Goal: Information Seeking & Learning: Compare options

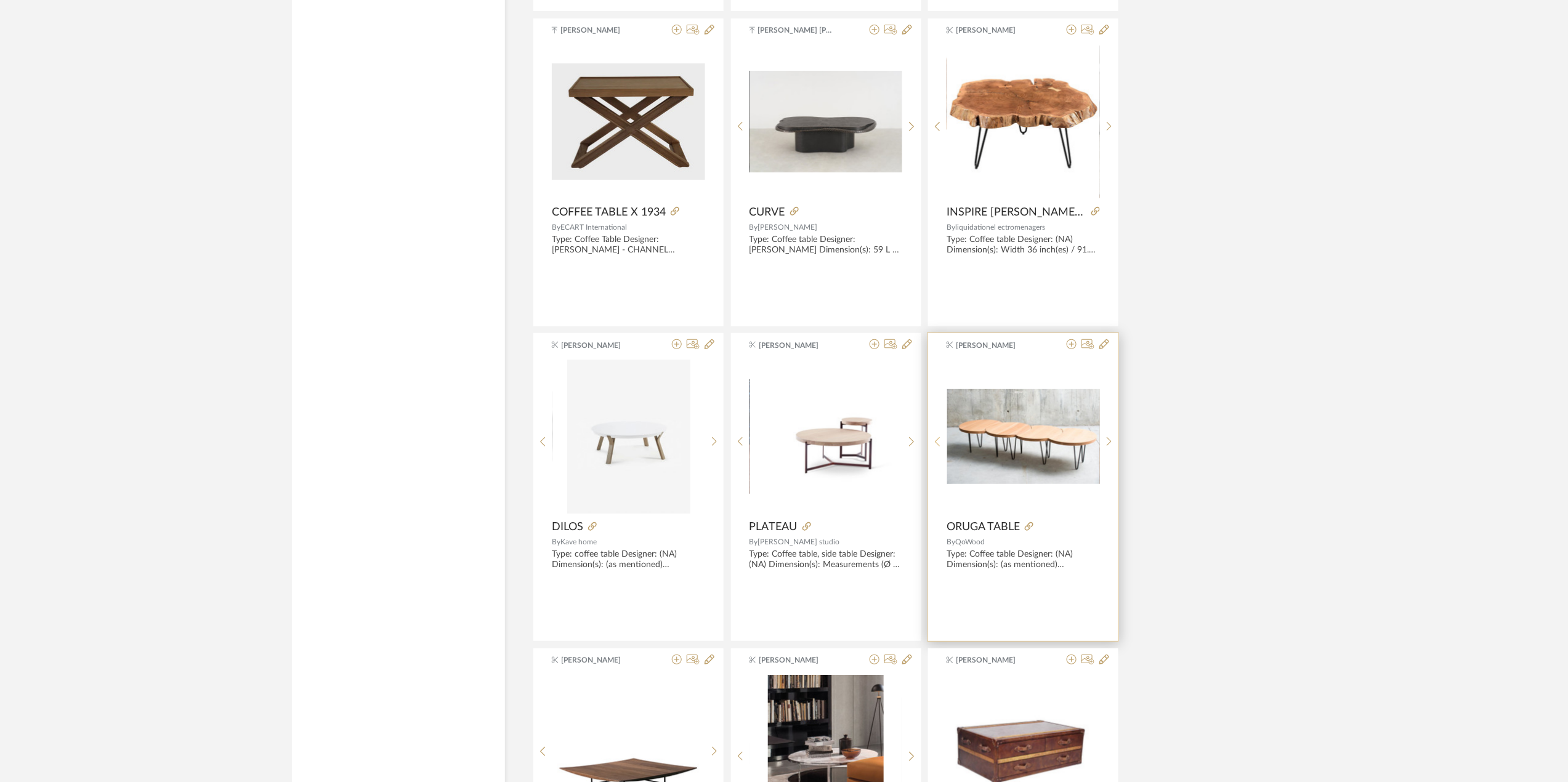
scroll to position [2567, 0]
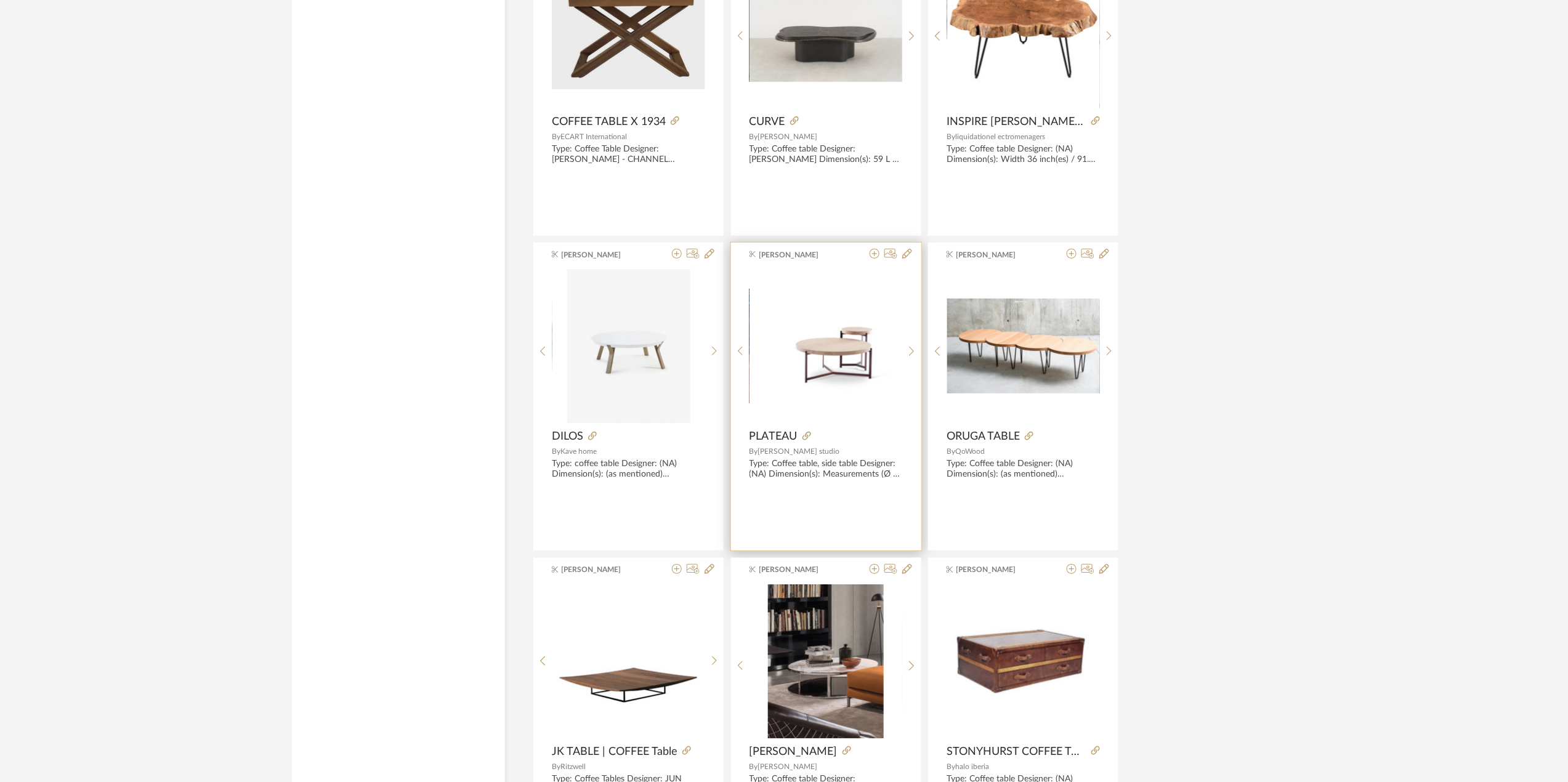
click at [777, 432] on span "PLATEAU" at bounding box center [773, 436] width 48 height 13
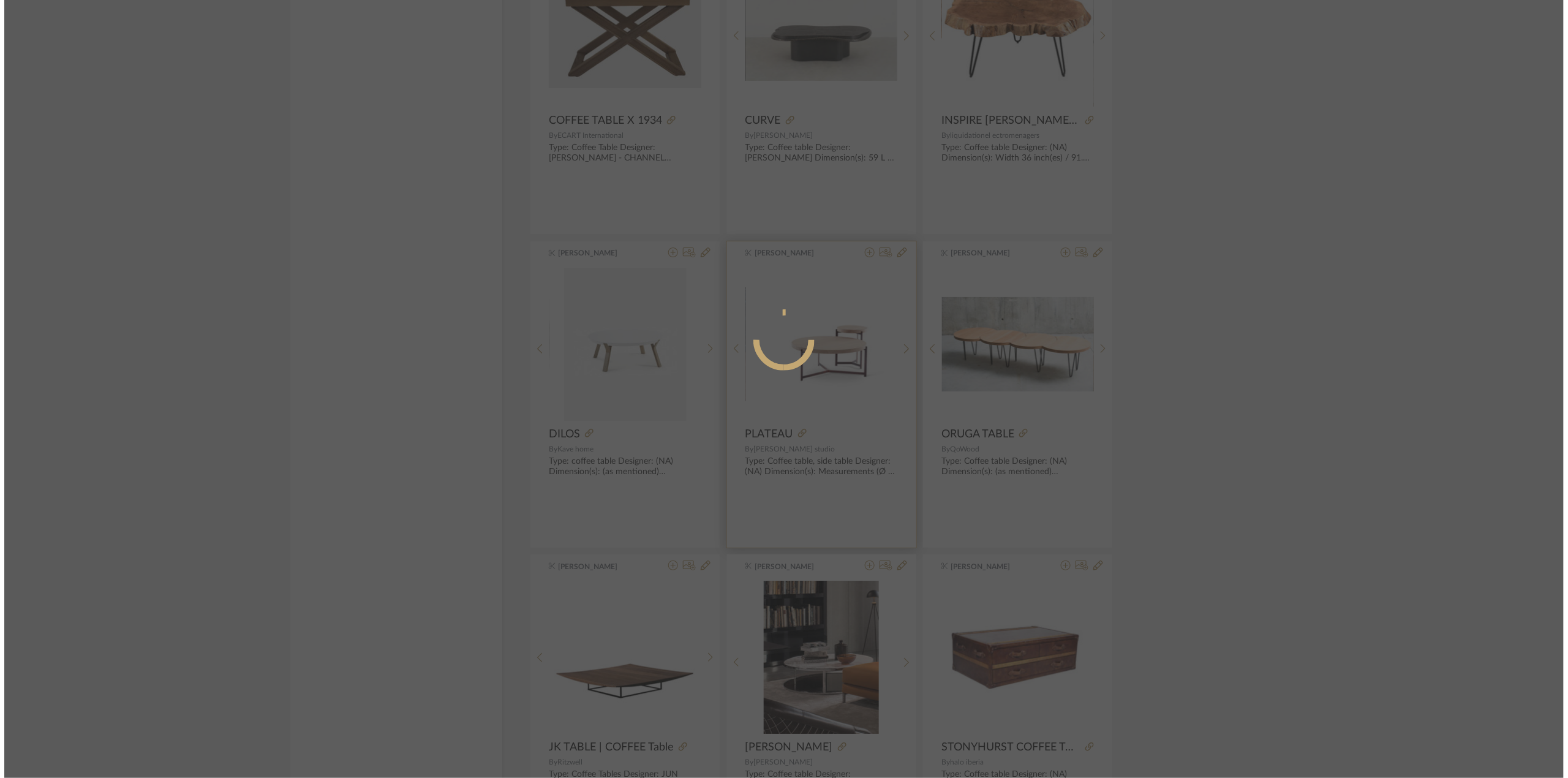
scroll to position [0, 0]
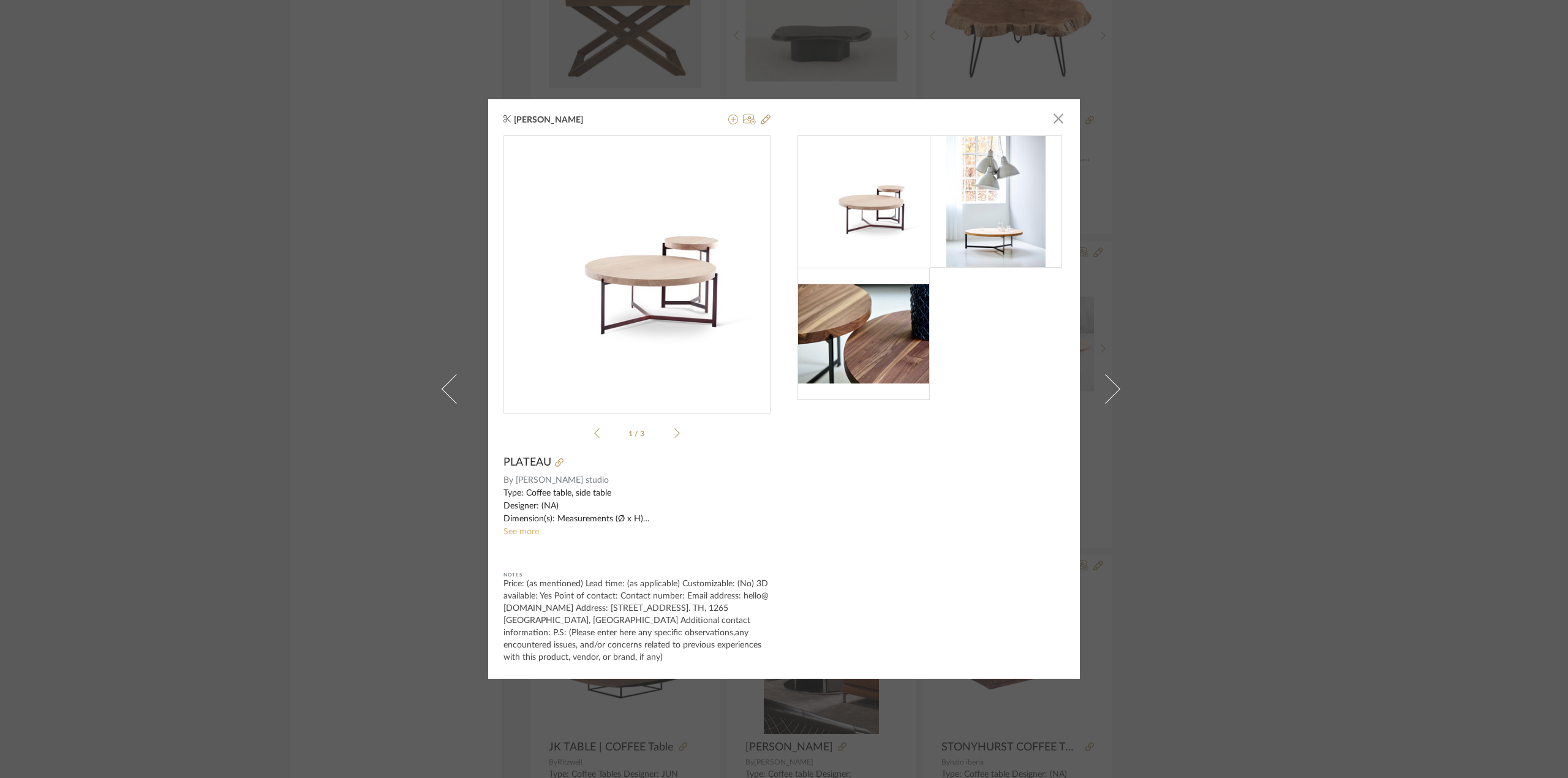
click at [521, 534] on link "See more" at bounding box center [521, 531] width 36 height 9
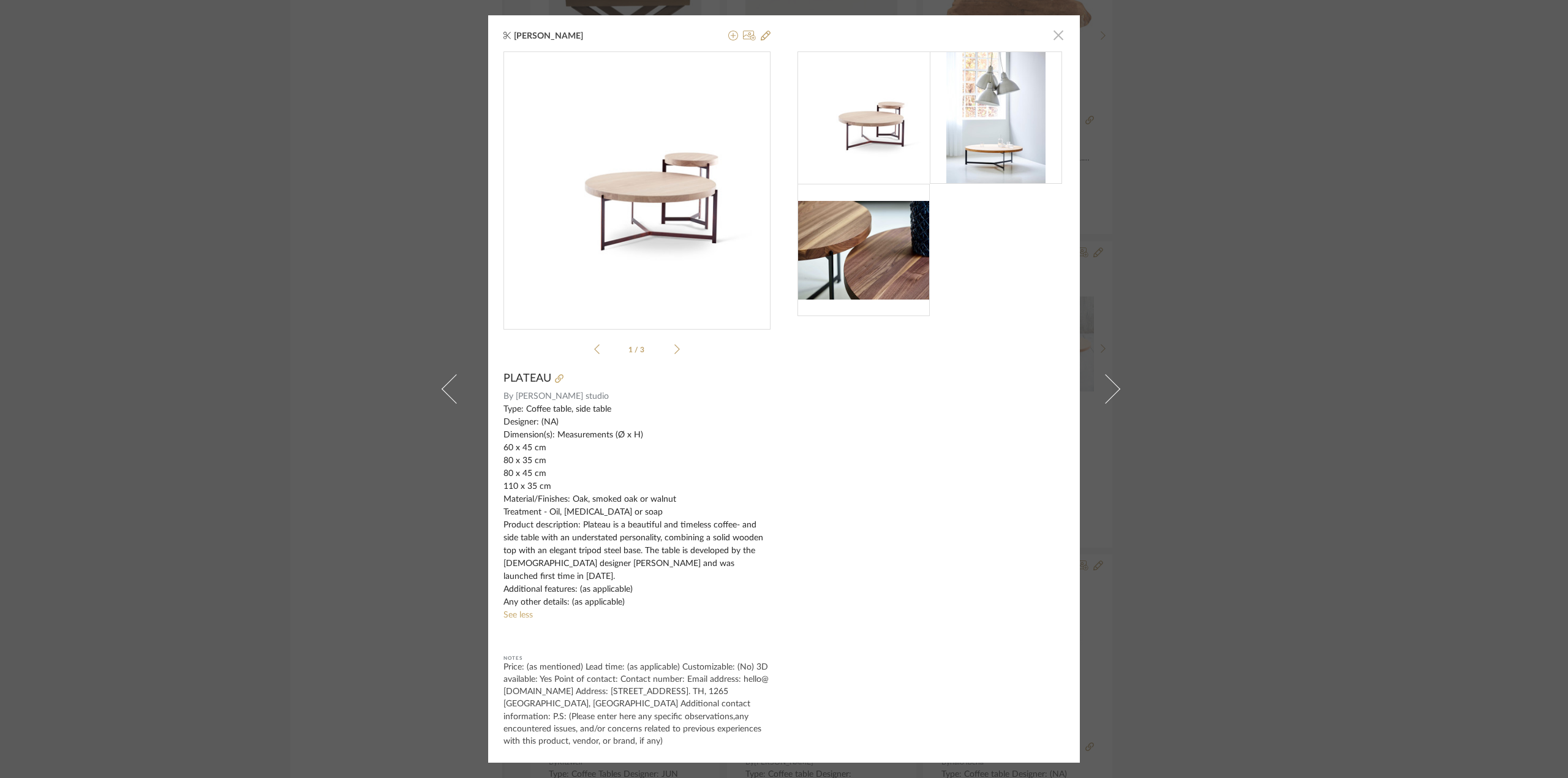
click at [1049, 47] on span "button" at bounding box center [1058, 35] width 25 height 25
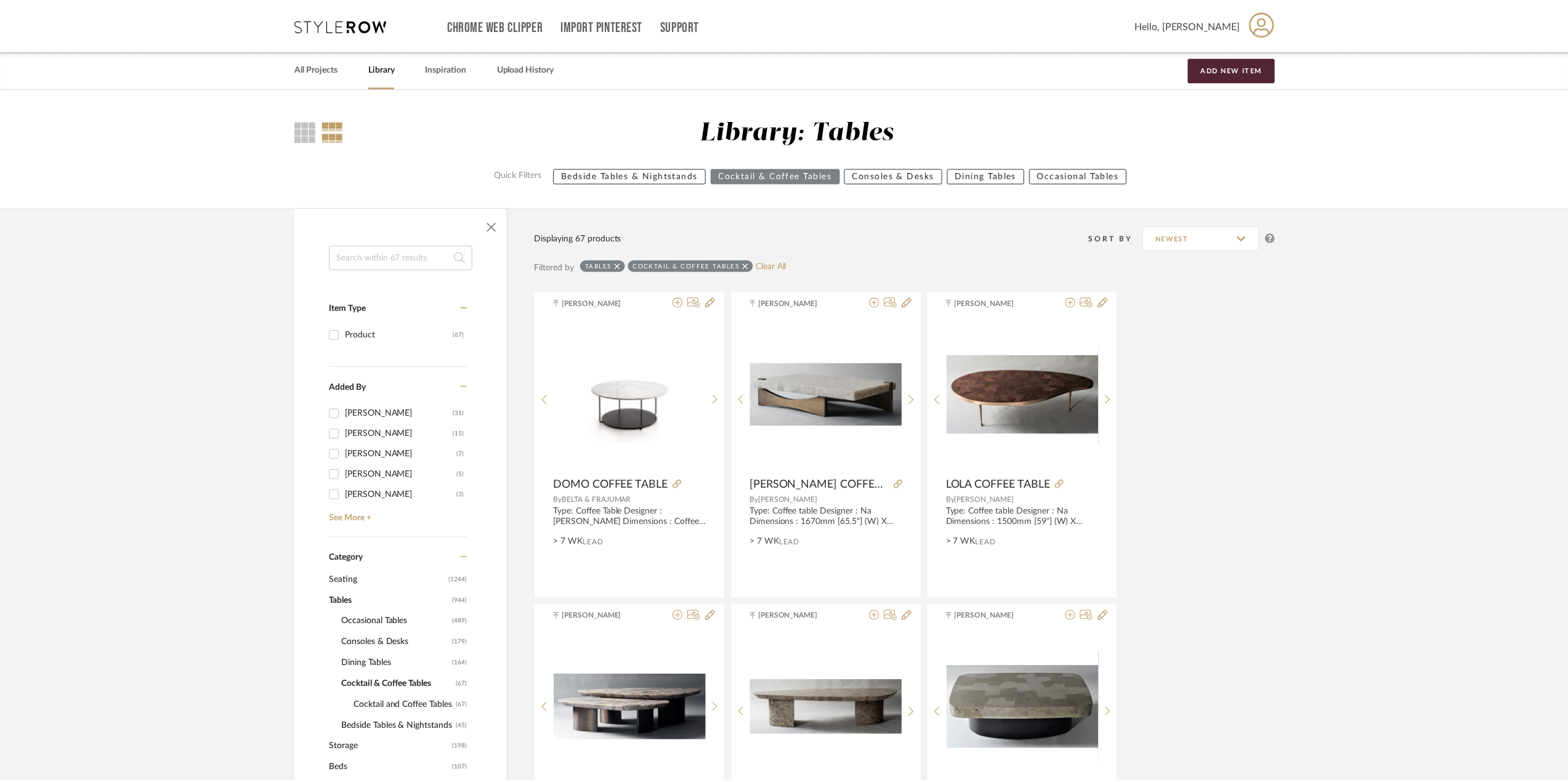
scroll to position [2567, 0]
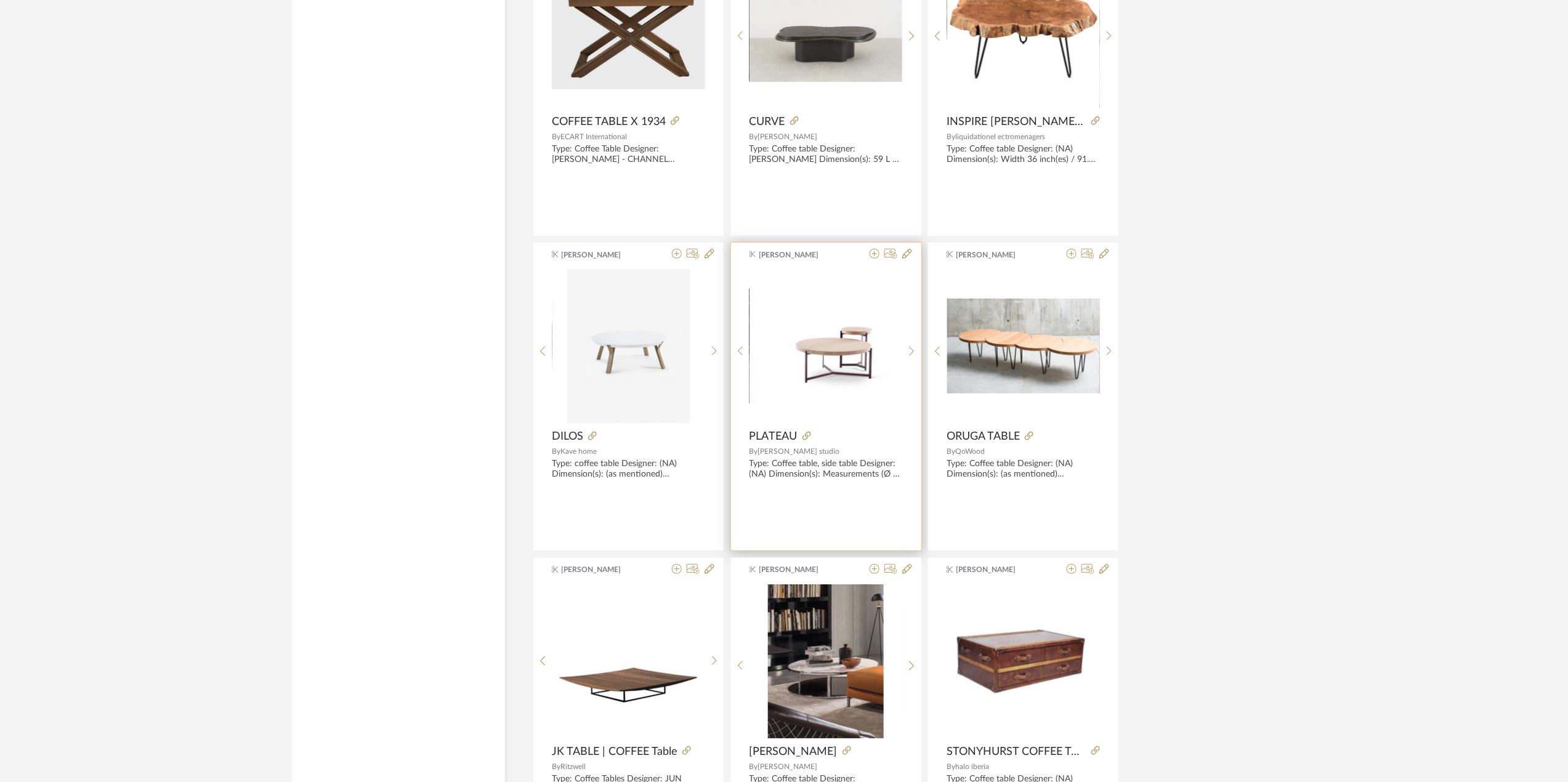
drag, startPoint x: 846, startPoint y: 421, endPoint x: 788, endPoint y: 439, distance: 60.7
click at [788, 439] on span "PLATEAU" at bounding box center [773, 436] width 48 height 13
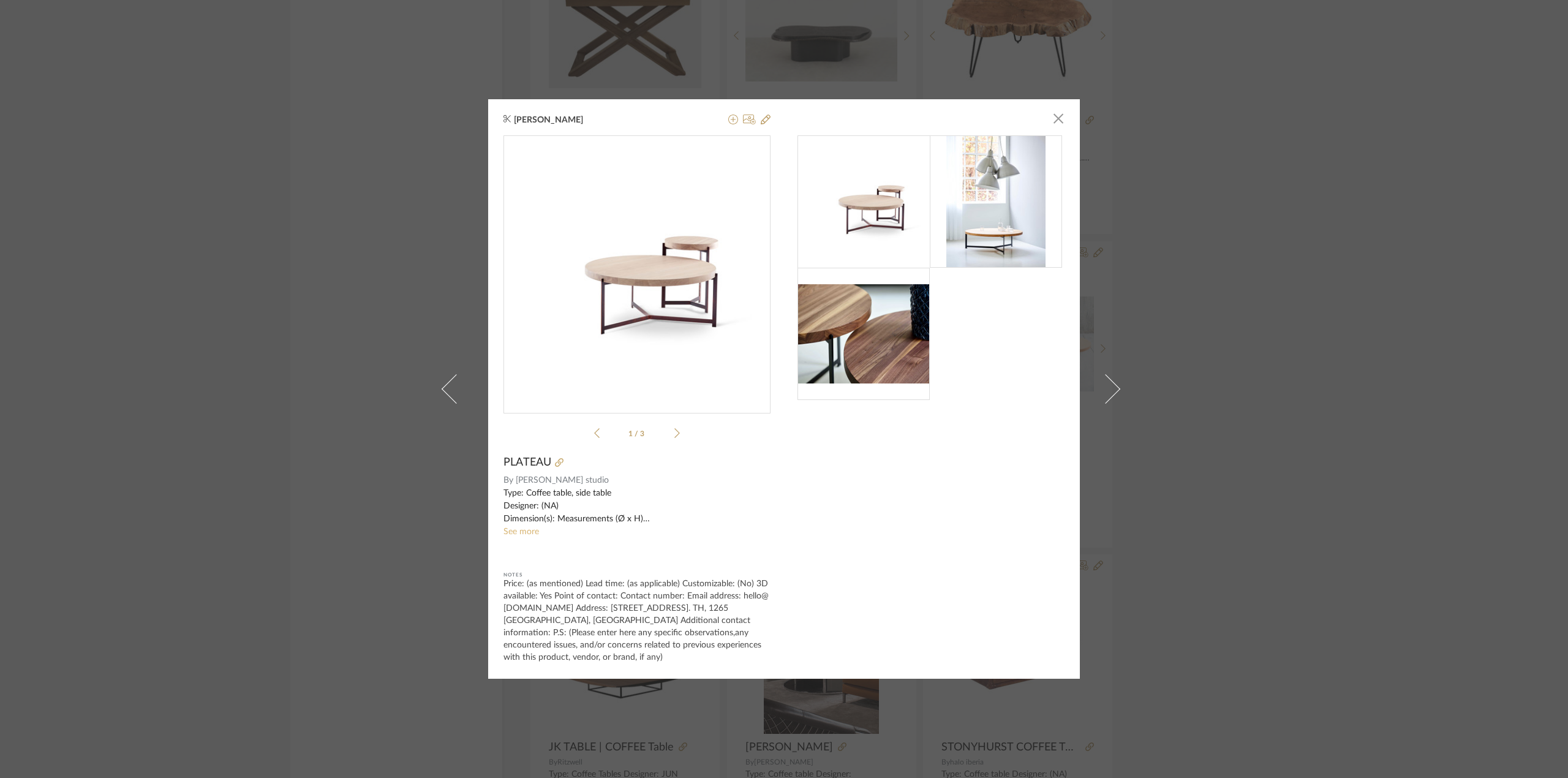
click at [522, 532] on link "See more" at bounding box center [521, 531] width 36 height 9
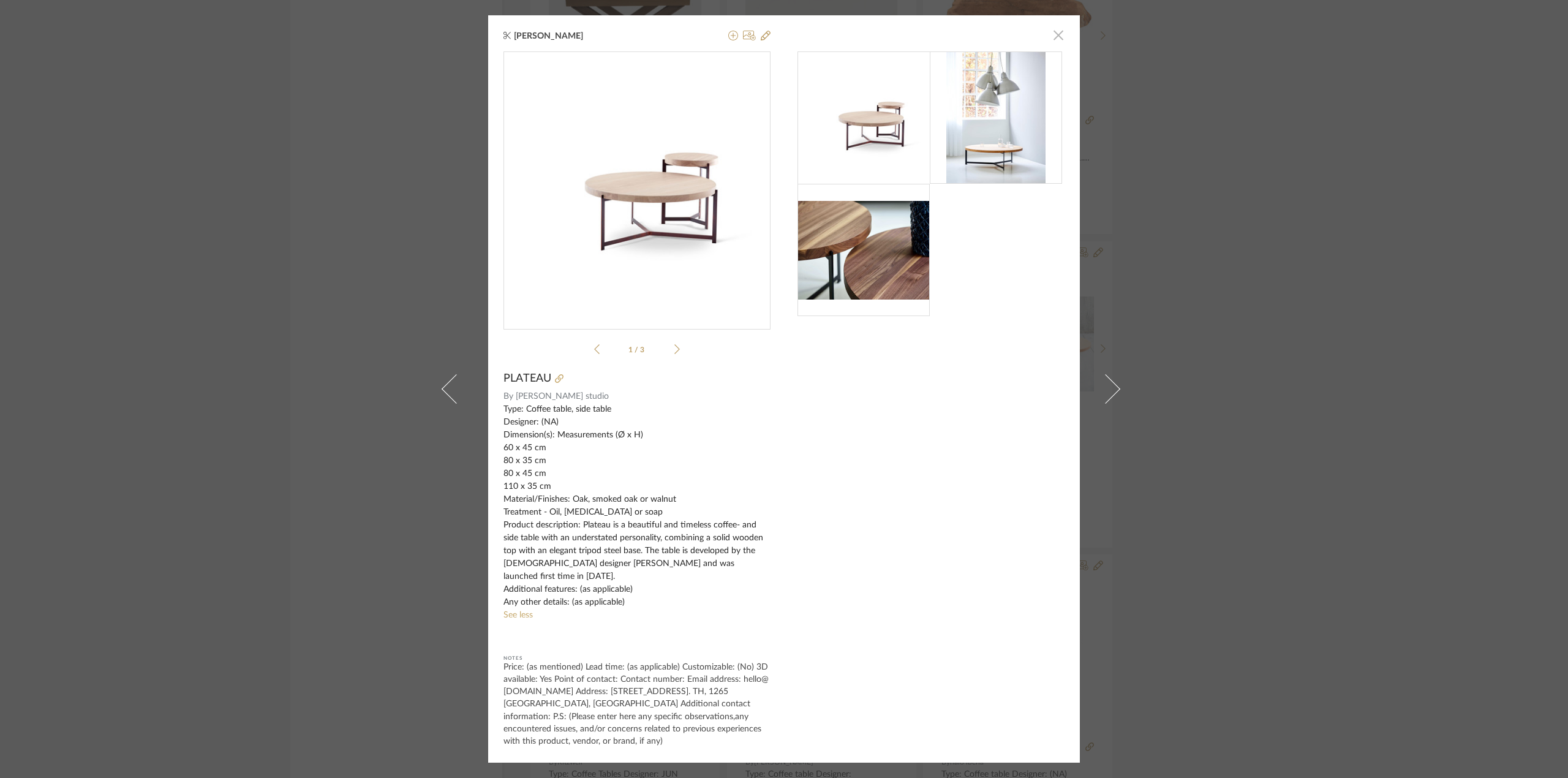
click at [1056, 47] on span "button" at bounding box center [1058, 35] width 25 height 25
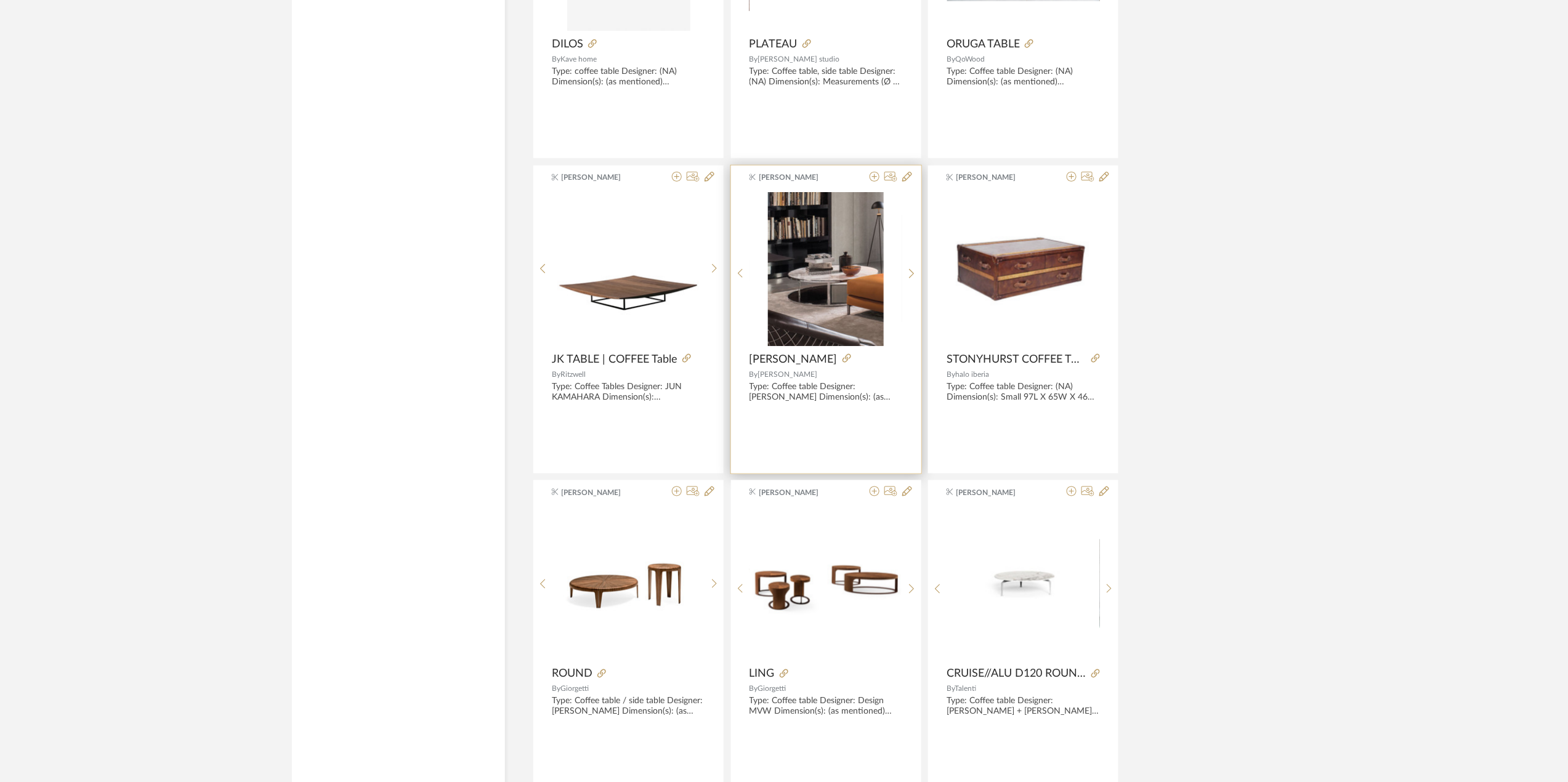
scroll to position [3059, 0]
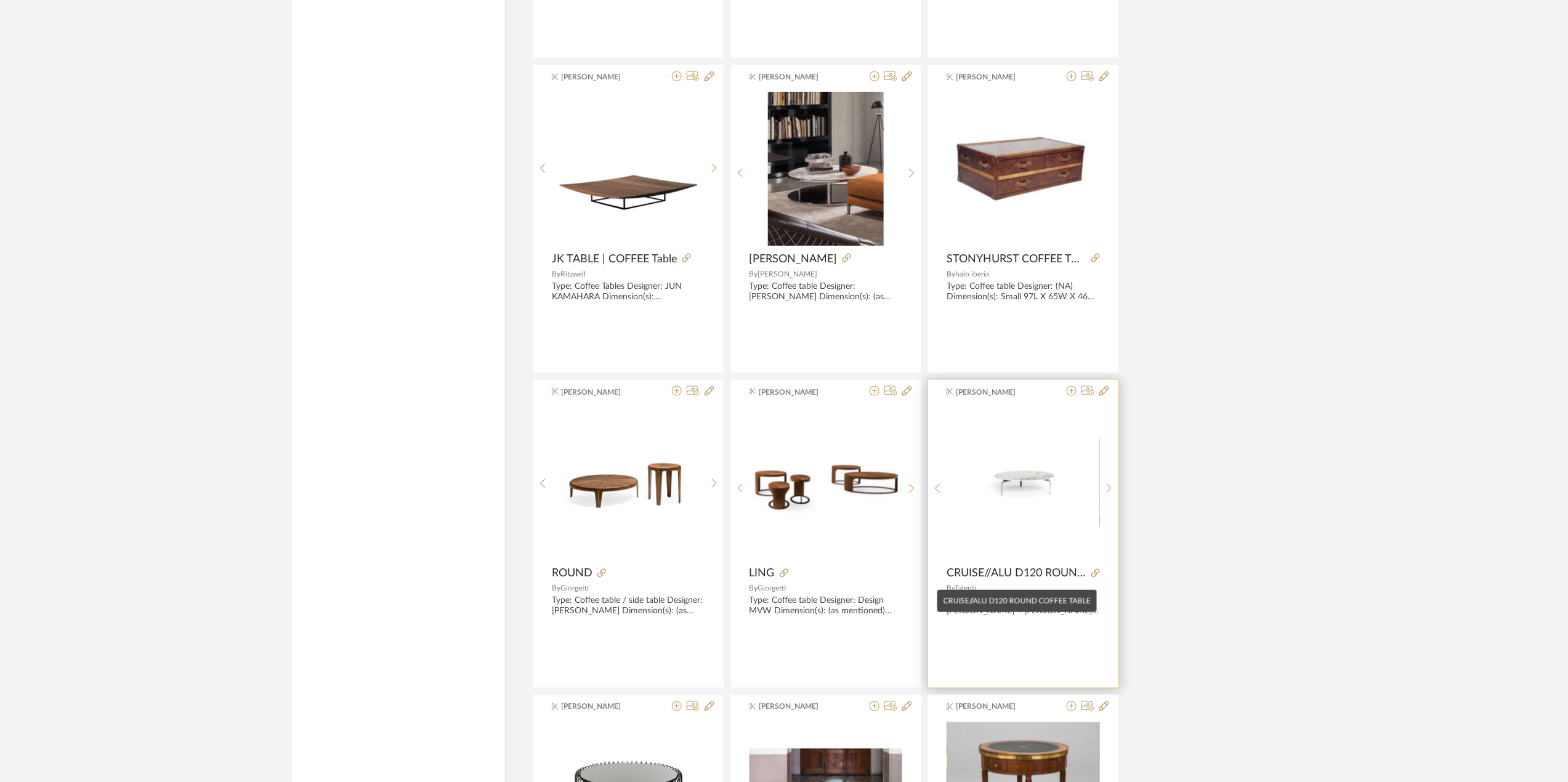
click at [1005, 576] on span "CRUISE//ALU D120 ROUND COFFEE TABLE" at bounding box center [1016, 574] width 140 height 13
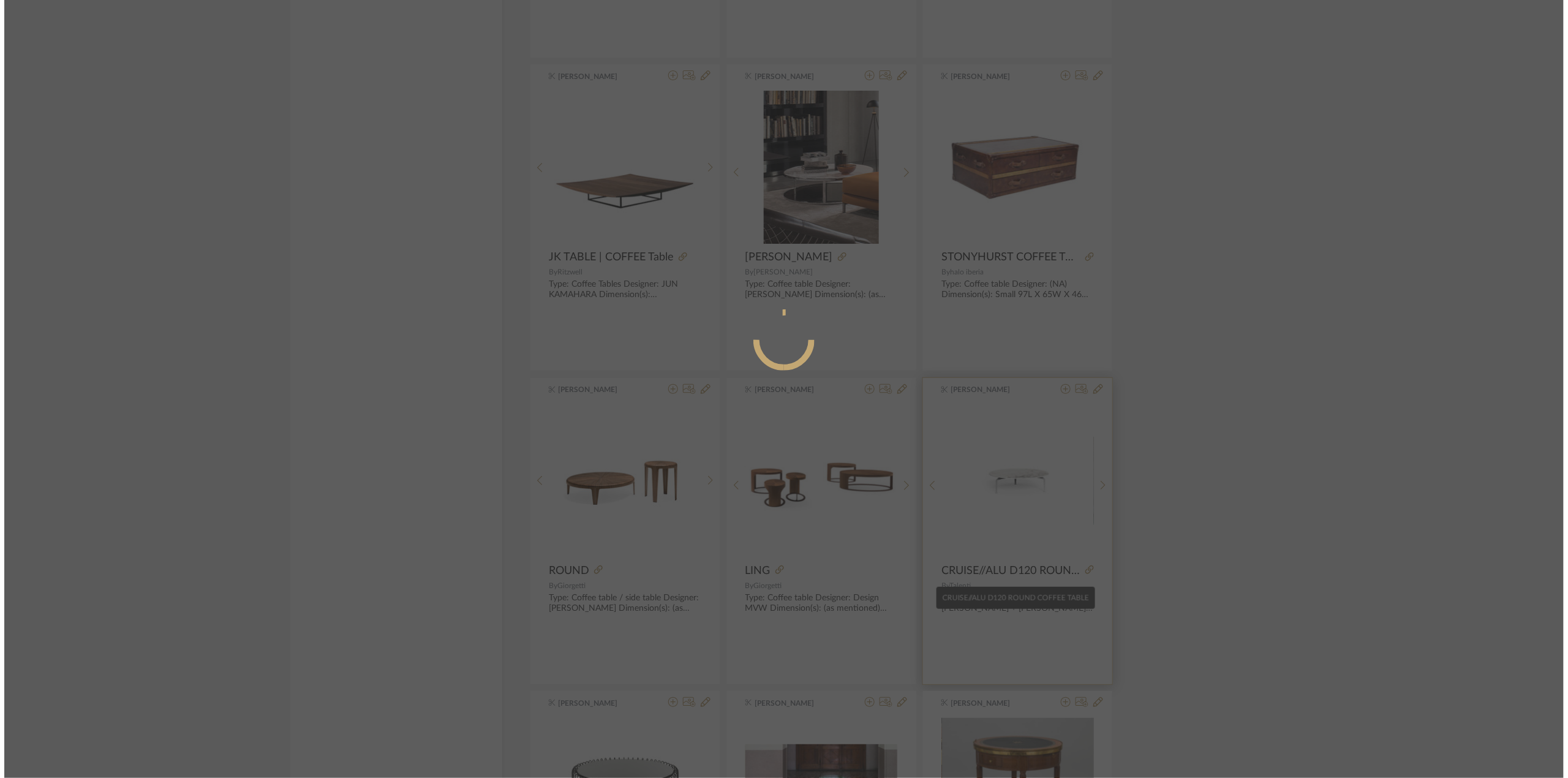
scroll to position [0, 0]
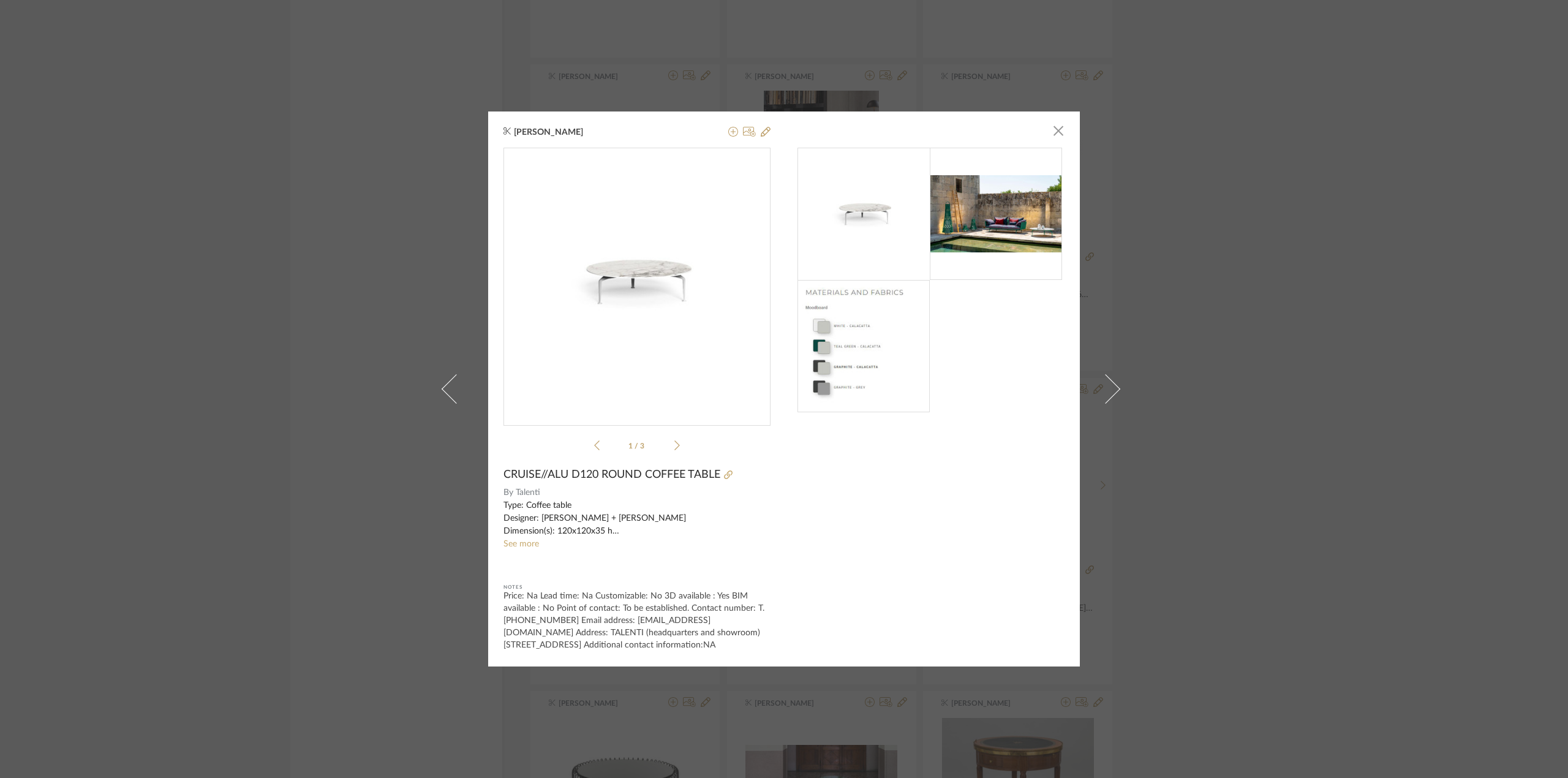
drag, startPoint x: 520, startPoint y: 541, endPoint x: 811, endPoint y: 532, distance: 291.1
click at [811, 532] on div at bounding box center [931, 399] width 267 height 503
click at [511, 544] on link "See more" at bounding box center [521, 544] width 36 height 9
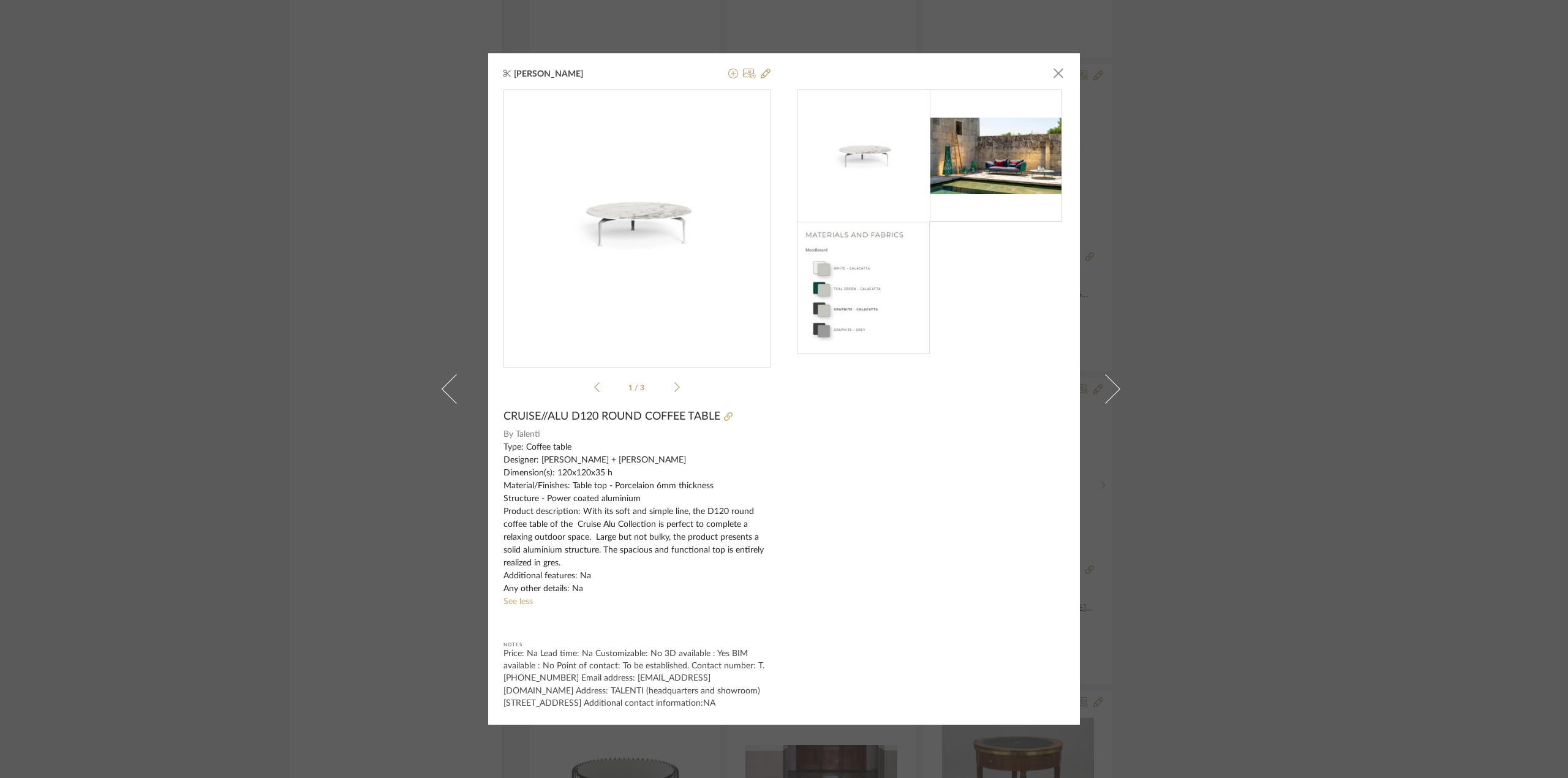
click at [1370, 420] on div "[PERSON_NAME] × 1 / 3 CRUISE//ALU D120 ROUND COFFEE TABLE By Talenti Type: Coff…" at bounding box center [784, 389] width 1568 height 778
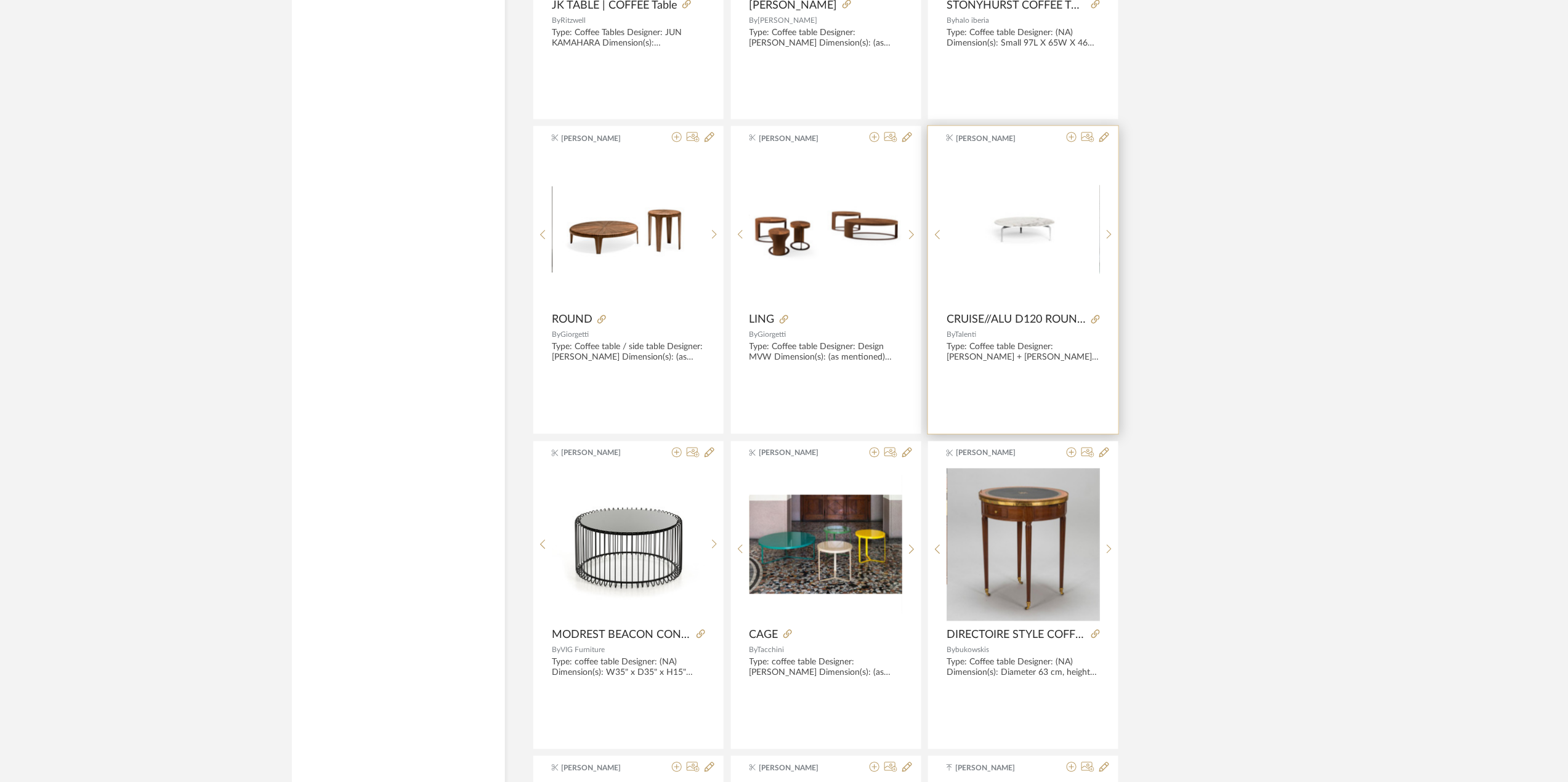
scroll to position [3306, 0]
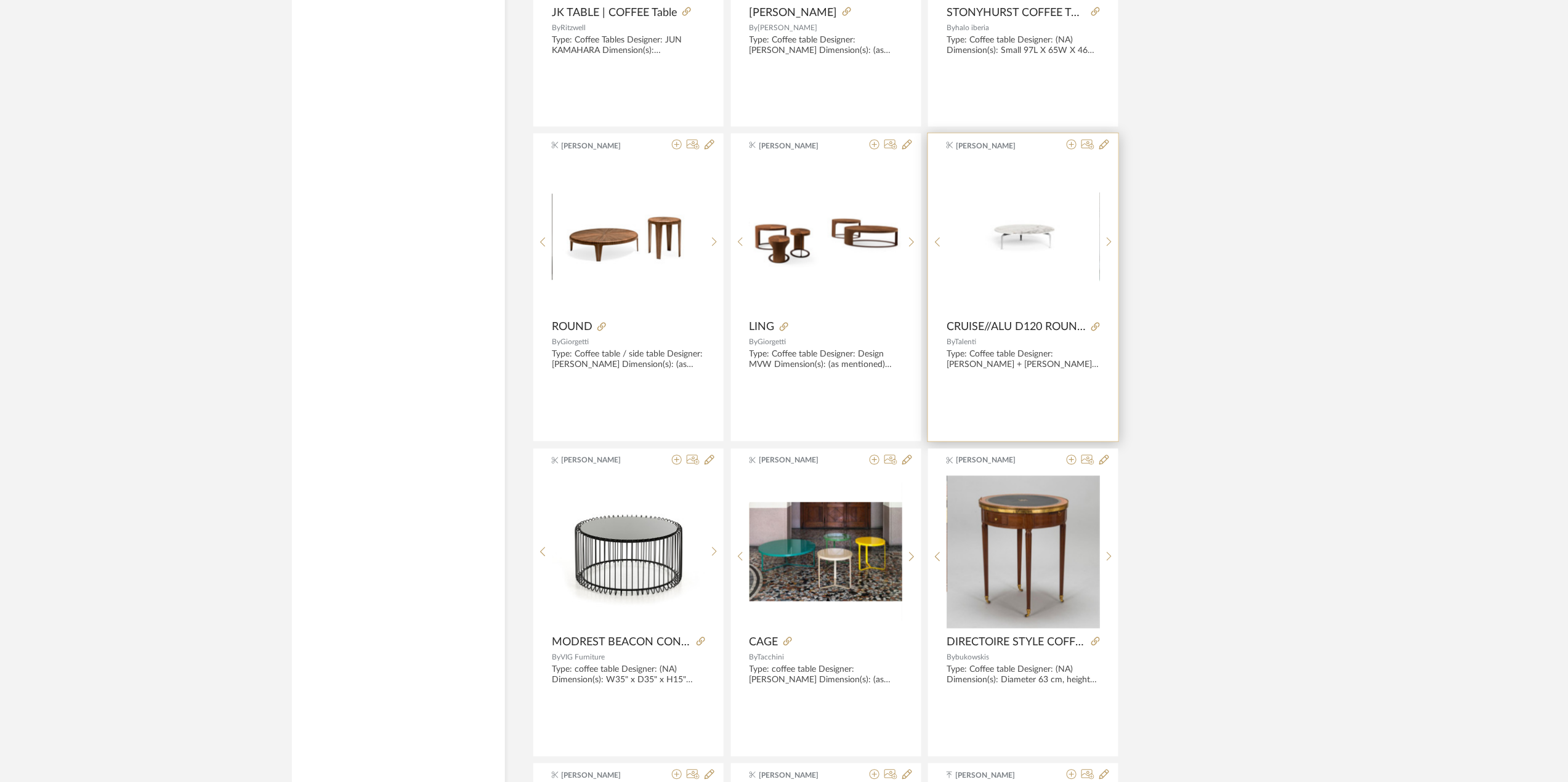
drag, startPoint x: 1031, startPoint y: 249, endPoint x: 996, endPoint y: 294, distance: 57.0
click at [996, 294] on div "0" at bounding box center [1023, 236] width 153 height 154
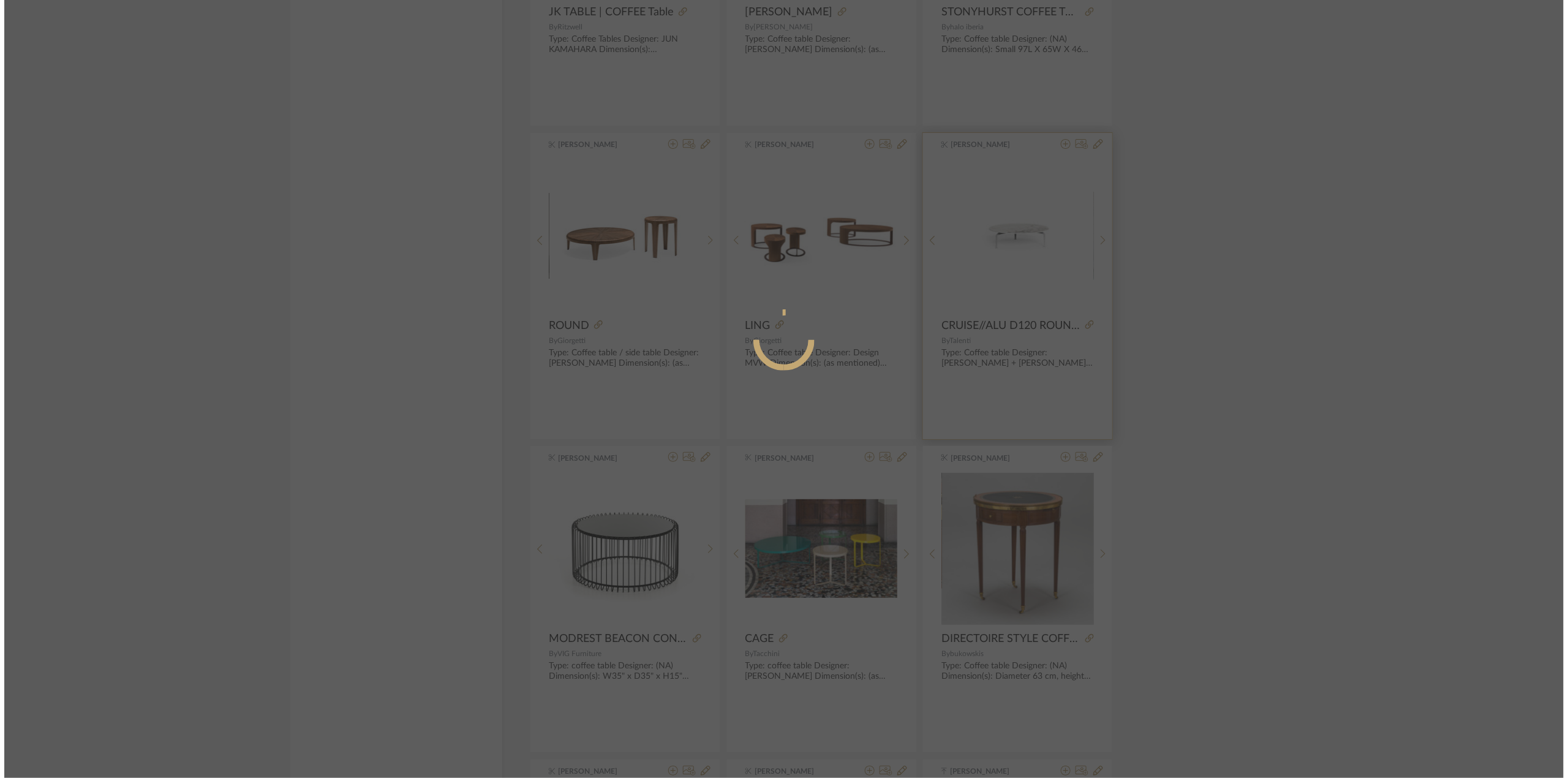
scroll to position [0, 0]
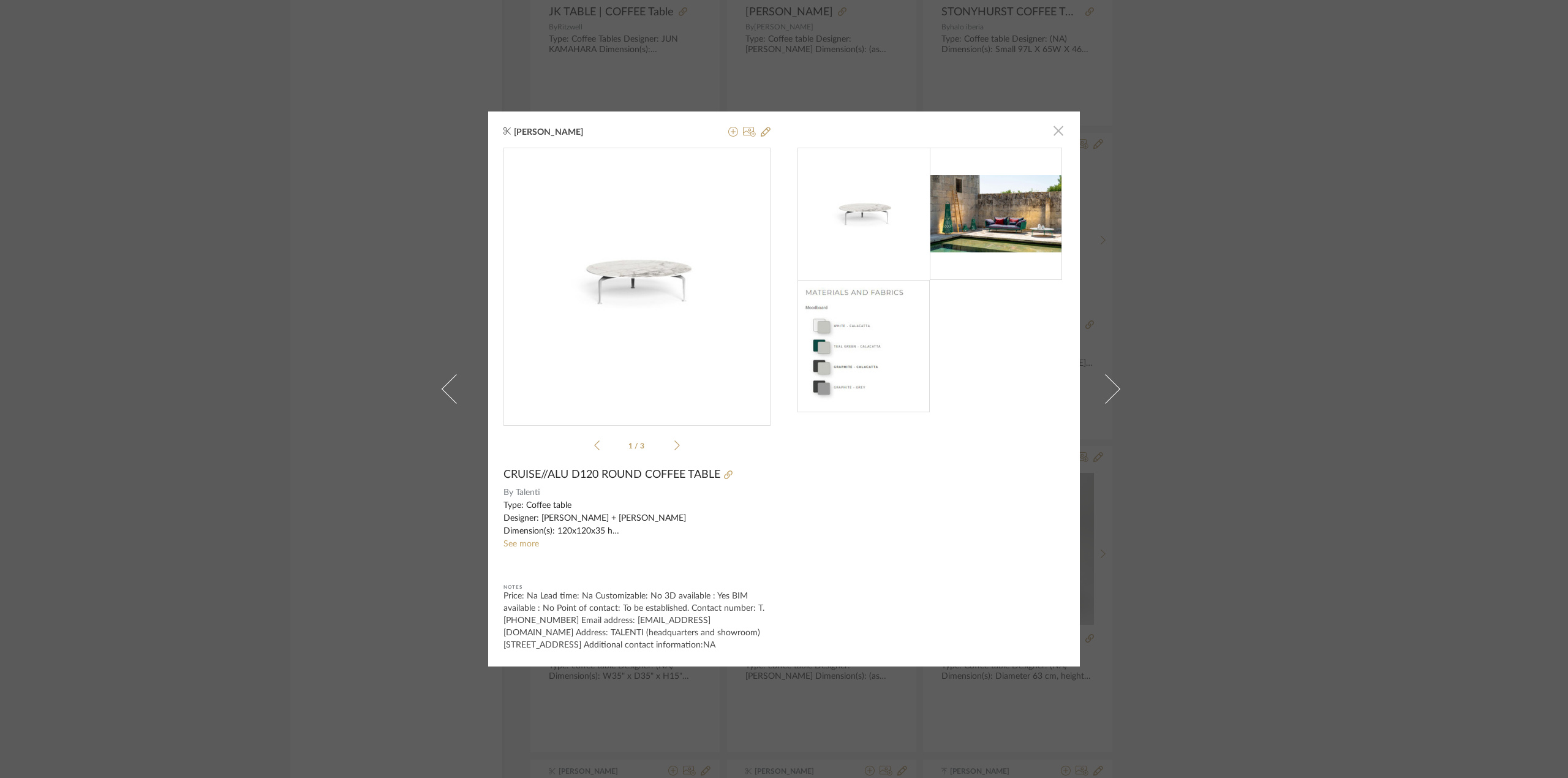
click at [1054, 130] on span "button" at bounding box center [1058, 131] width 25 height 25
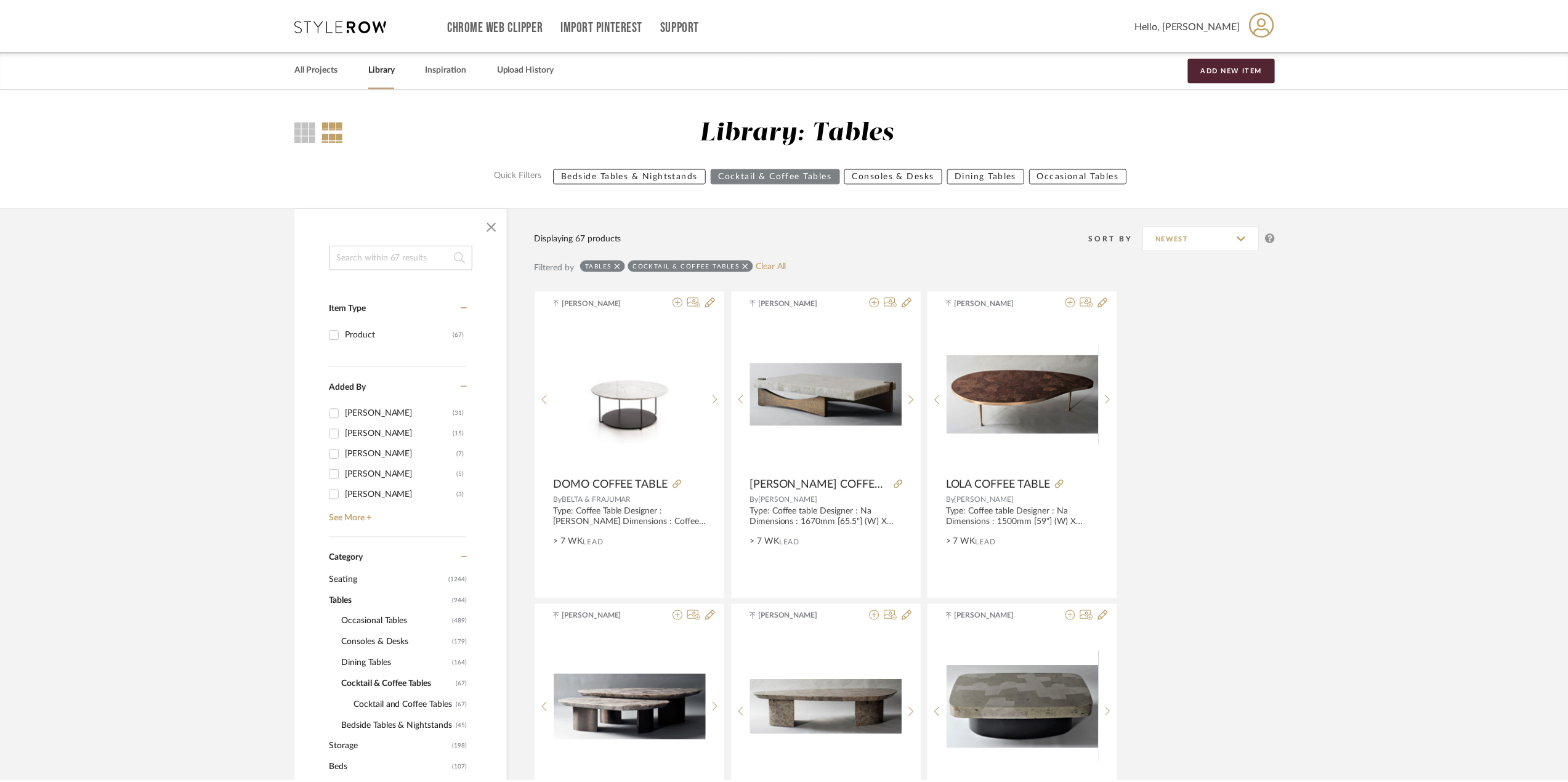
scroll to position [3306, 0]
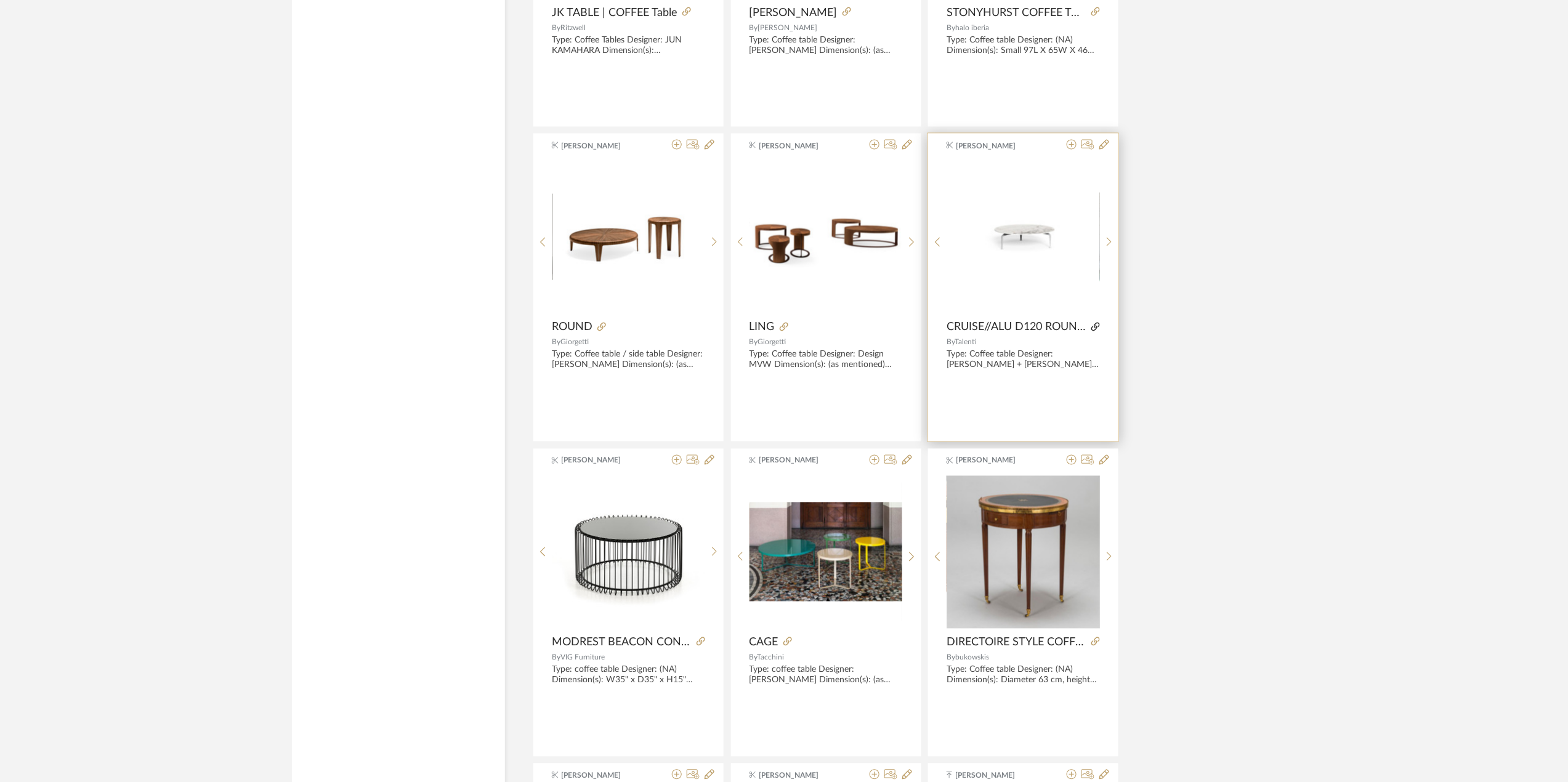
click at [1097, 328] on icon at bounding box center [1095, 326] width 9 height 9
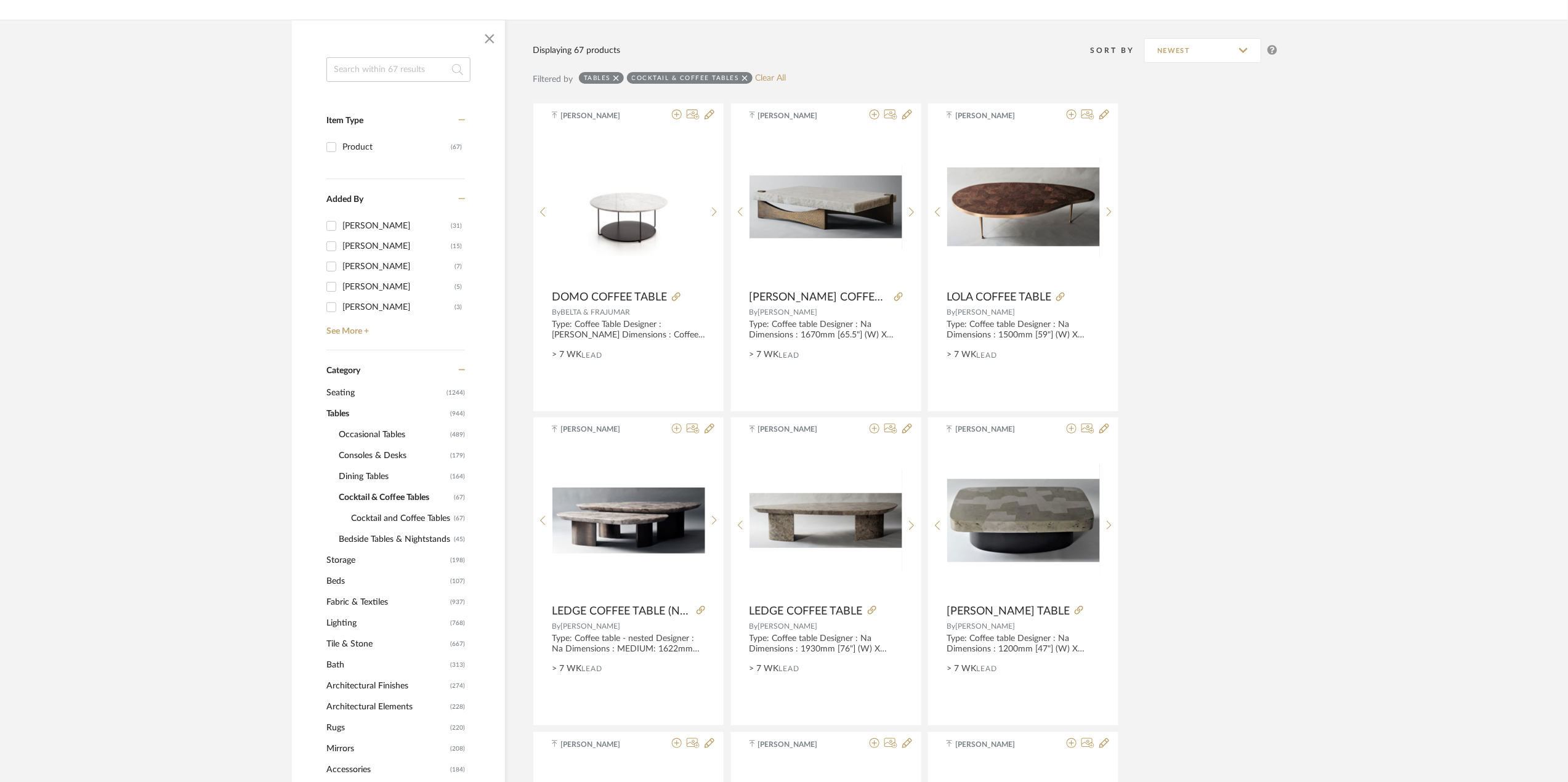
scroll to position [186, 0]
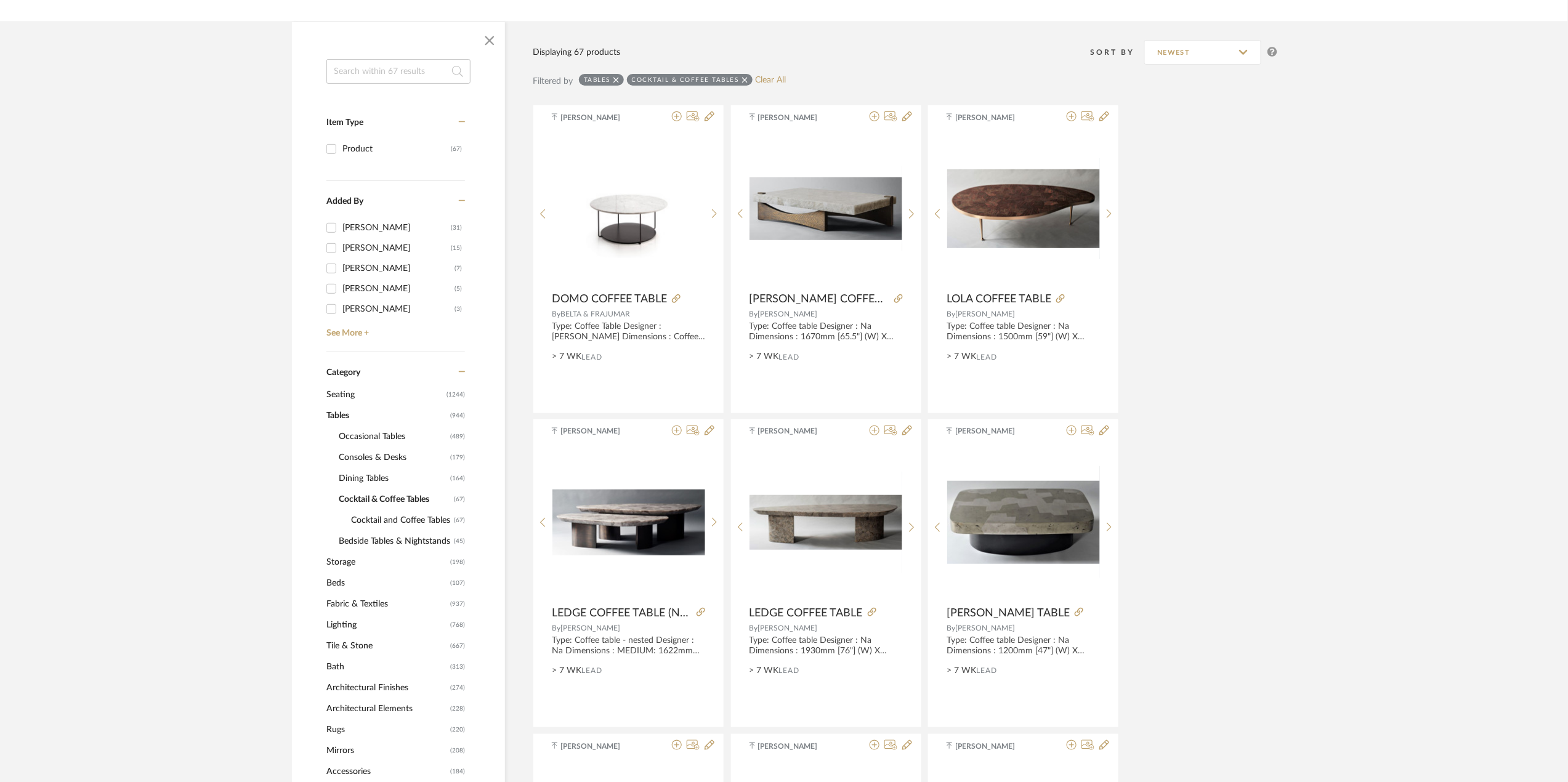
drag, startPoint x: 375, startPoint y: 394, endPoint x: 357, endPoint y: 394, distance: 18.0
click at [357, 394] on span "Seating" at bounding box center [385, 394] width 117 height 21
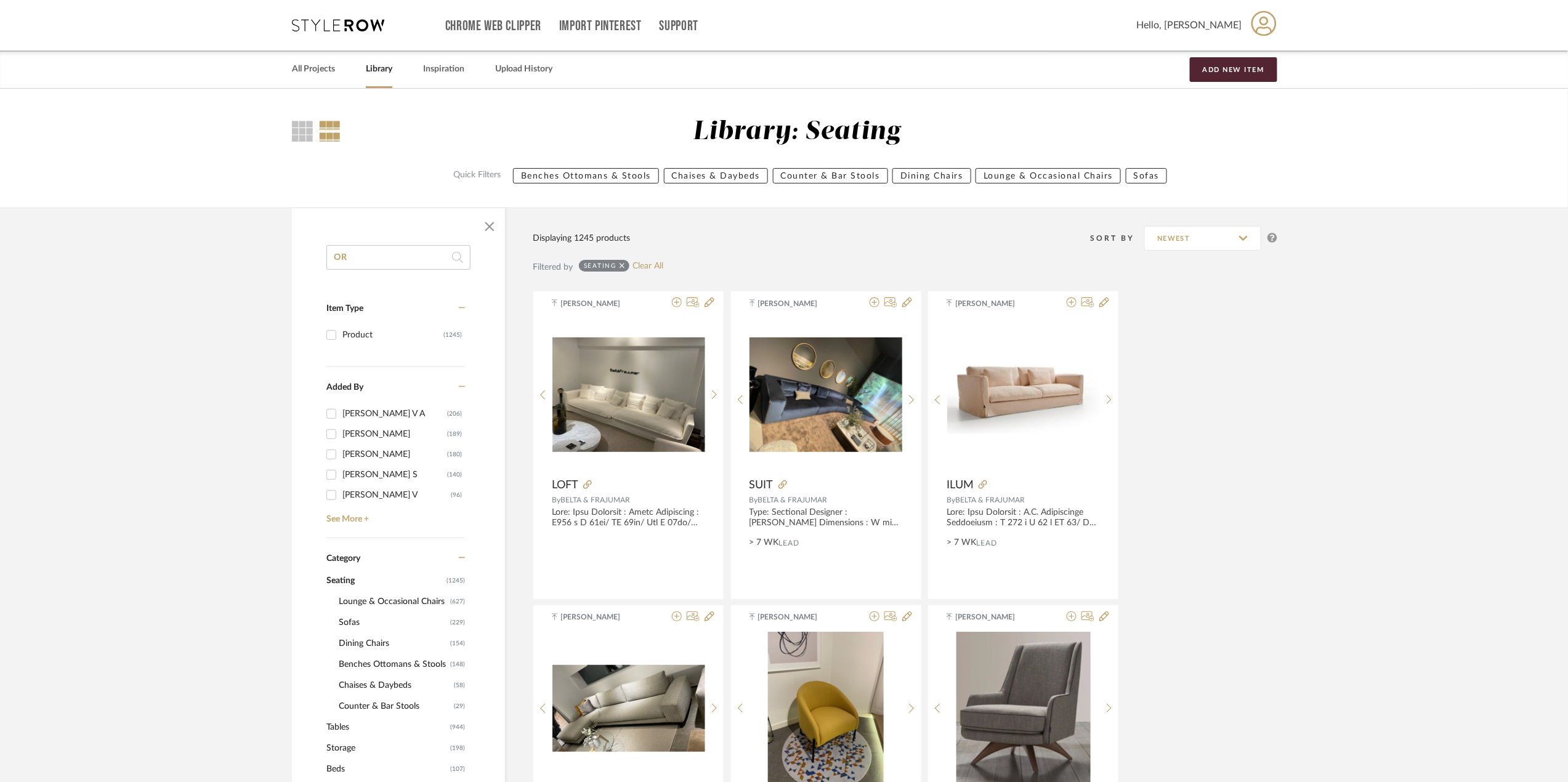
type input "OR"
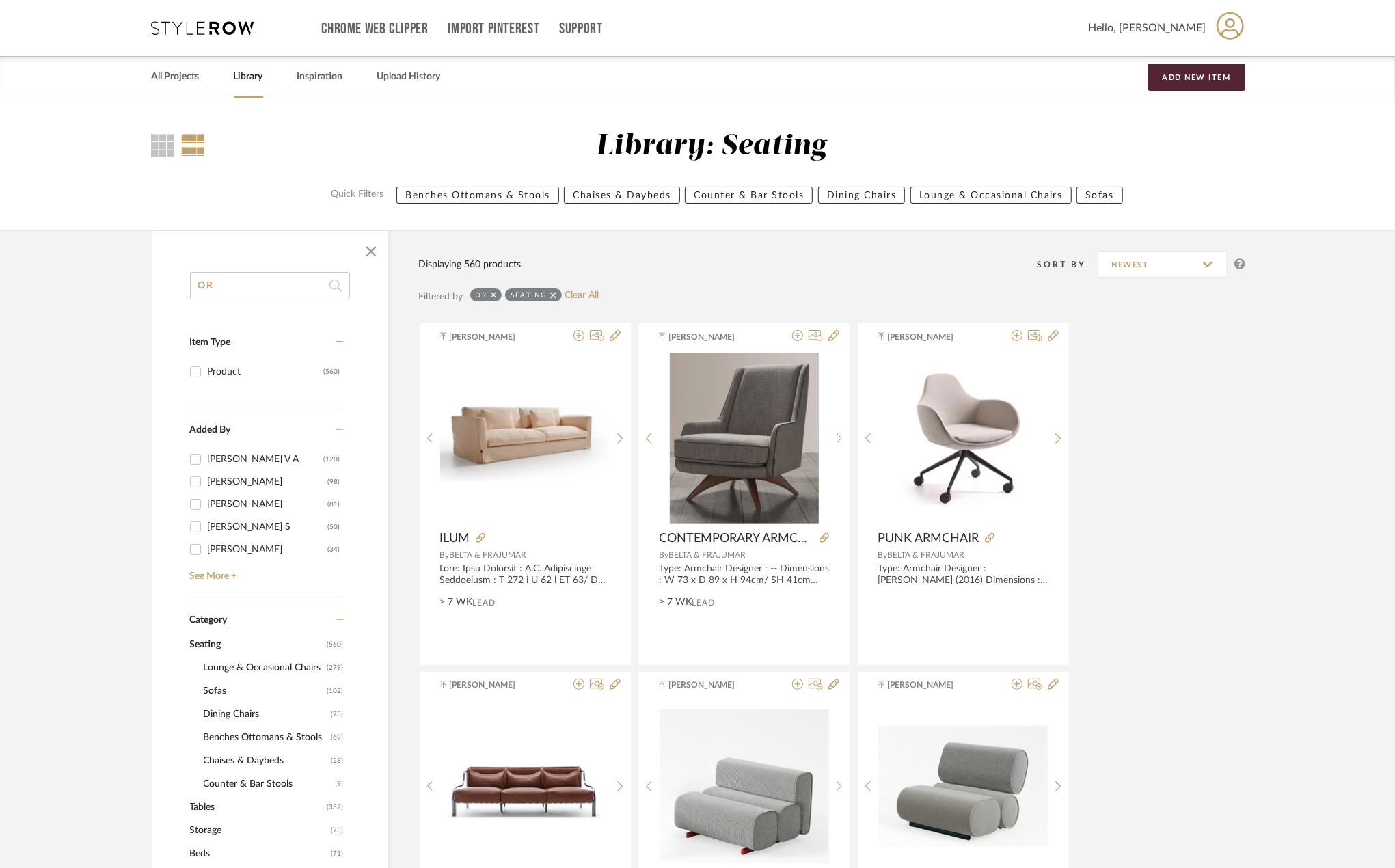
drag, startPoint x: 256, startPoint y: 298, endPoint x: 151, endPoint y: 305, distance: 105.2
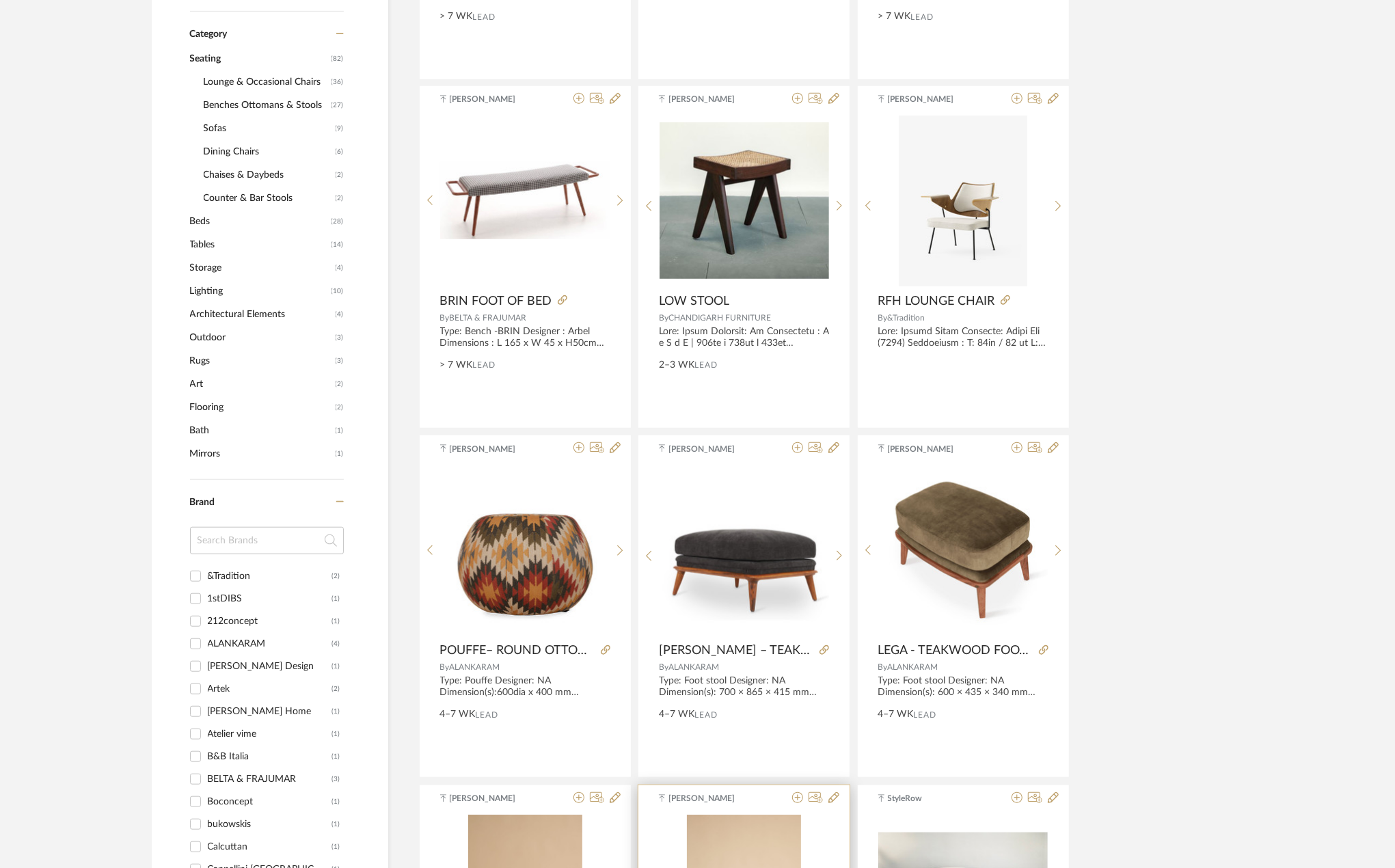
scroll to position [455, 0]
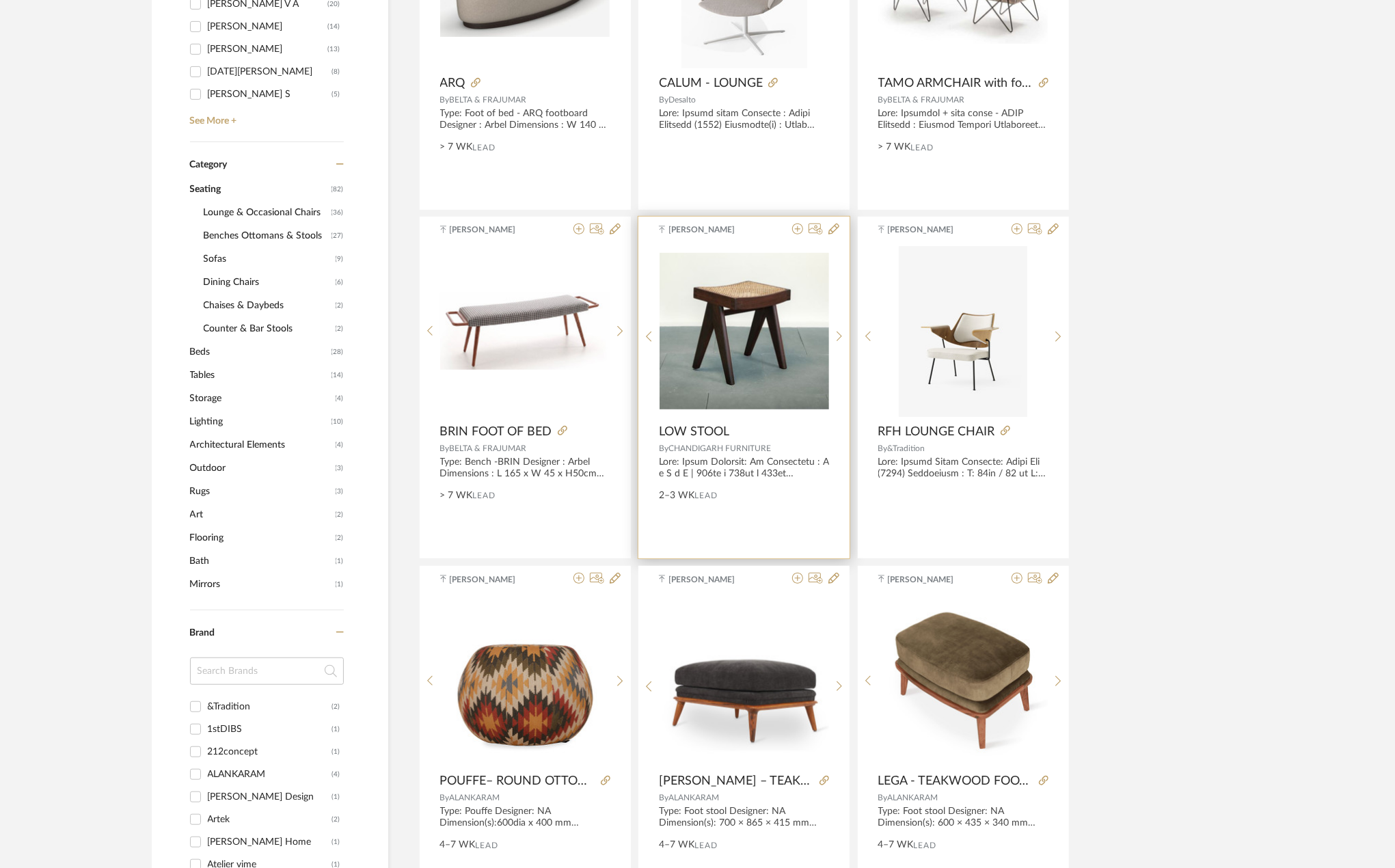
type input "FOOT"
click at [733, 405] on img "0" at bounding box center [744, 331] width 170 height 156
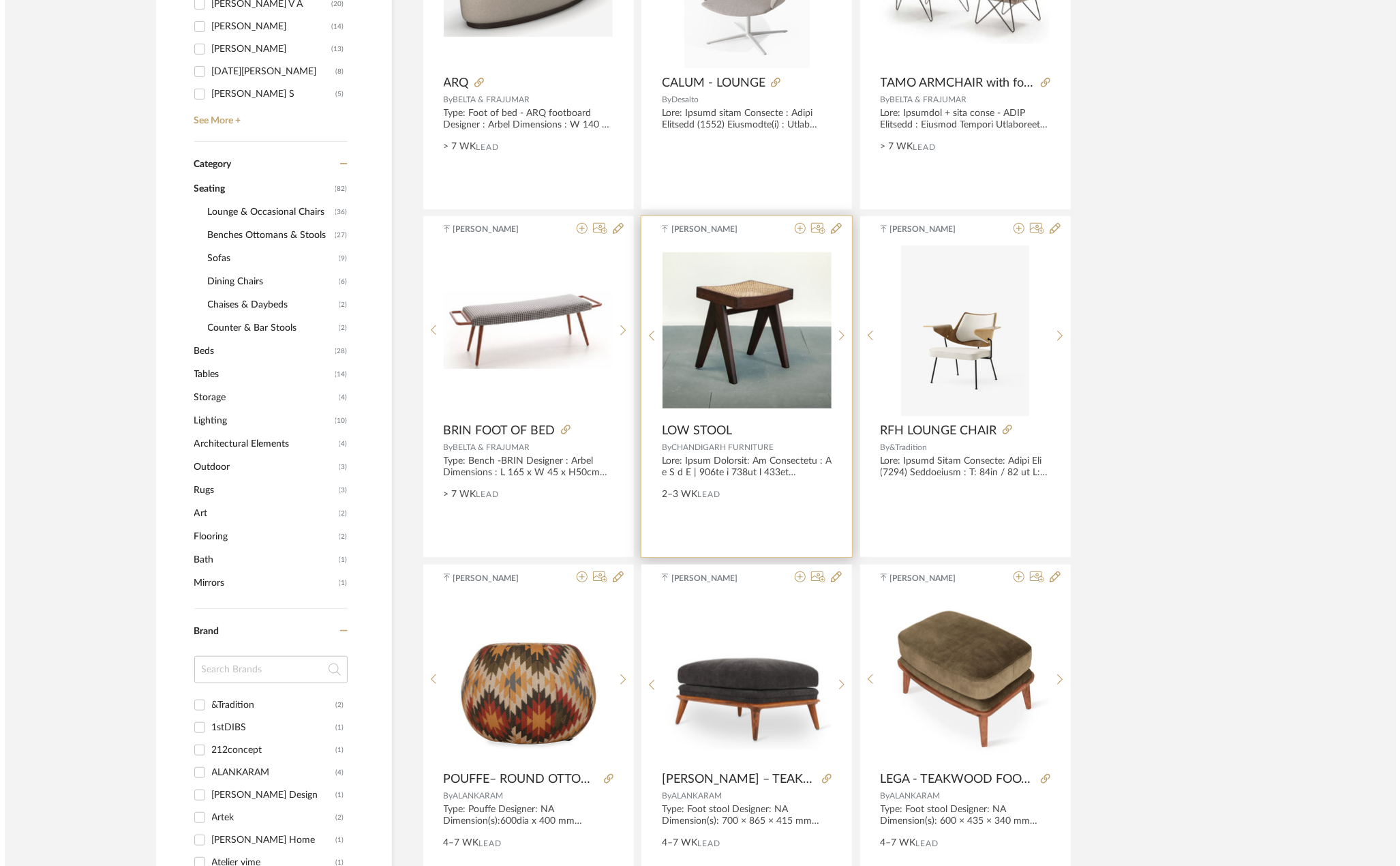
scroll to position [0, 0]
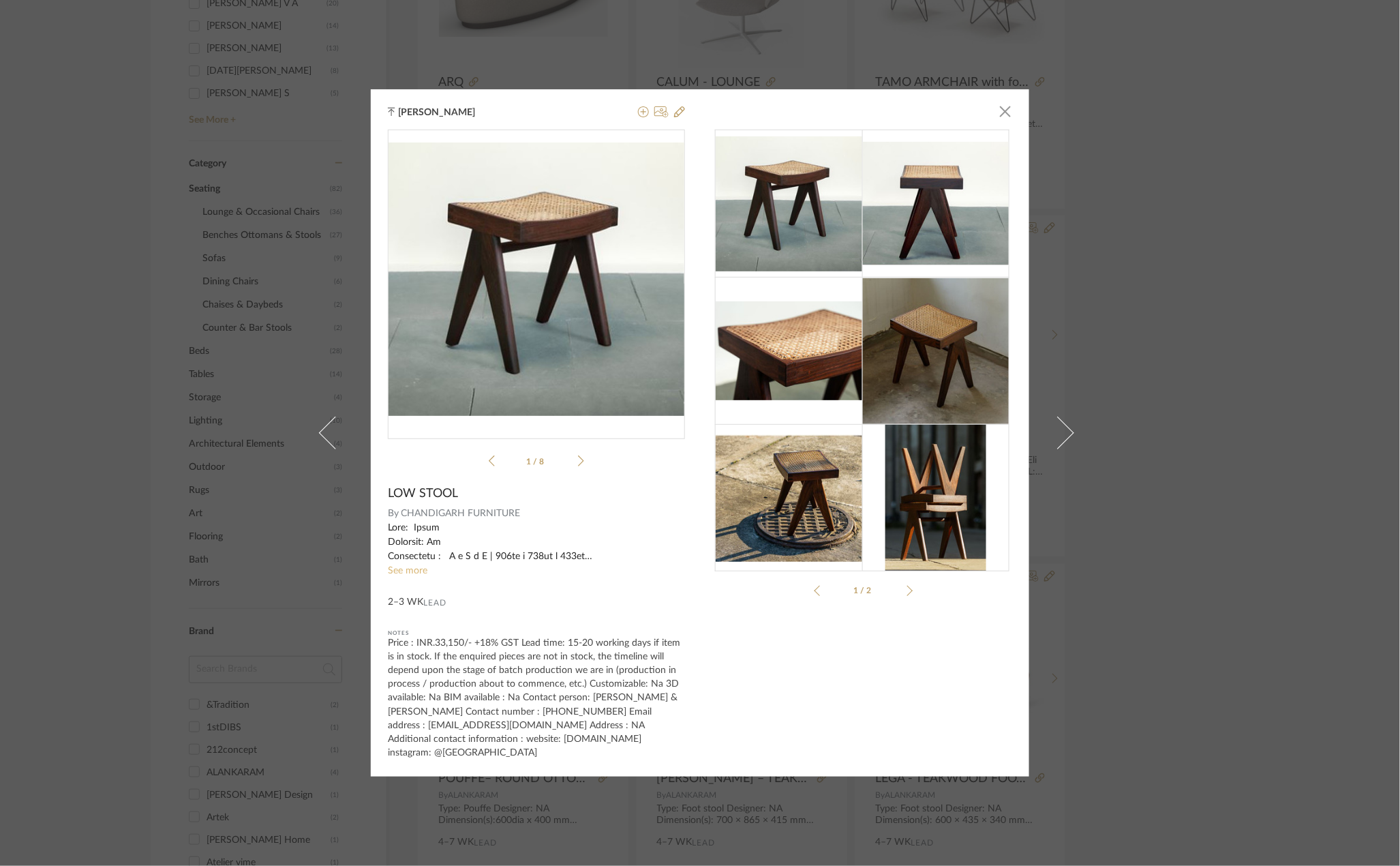
click at [410, 574] on link "See more" at bounding box center [408, 570] width 40 height 10
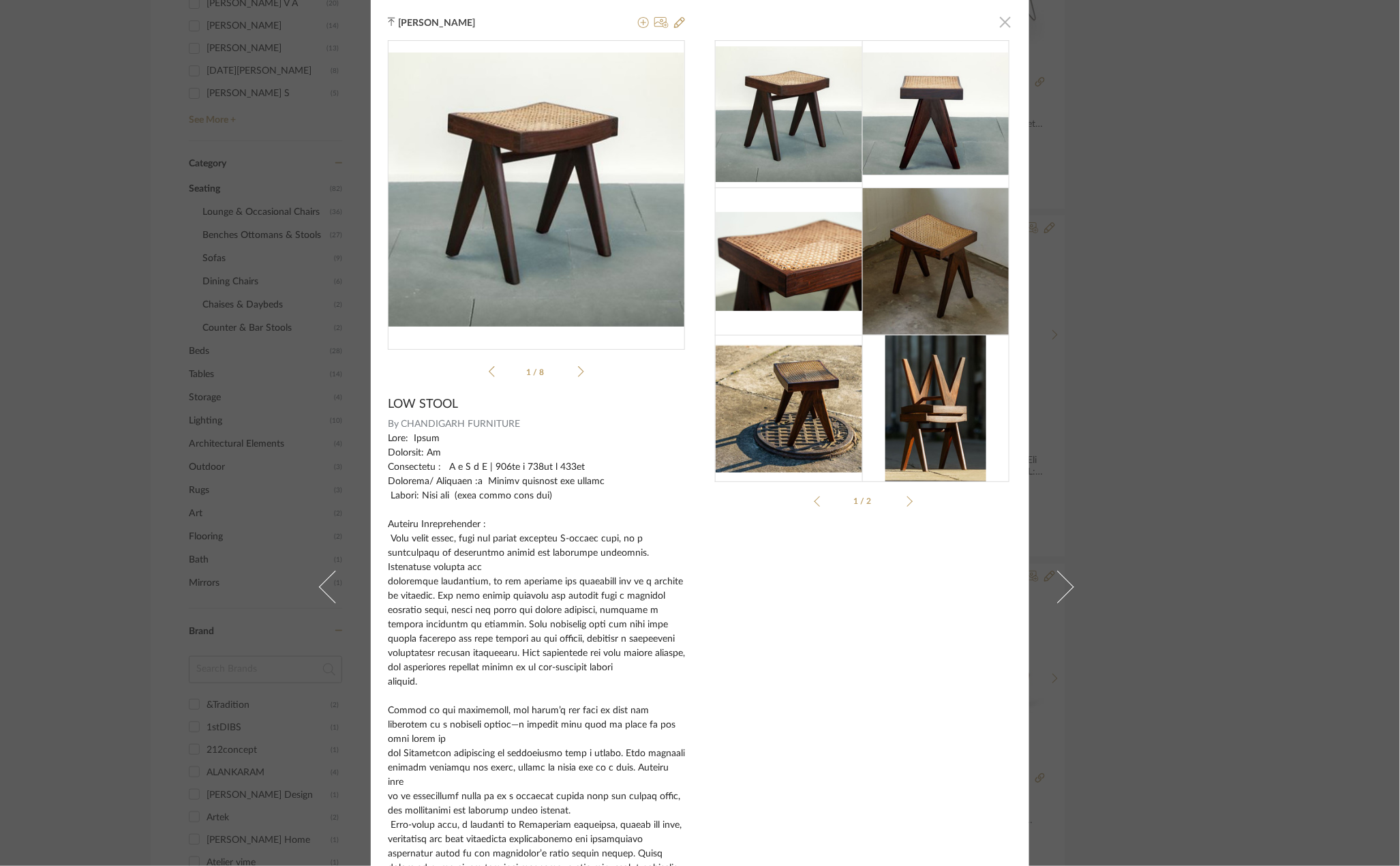
click at [1006, 28] on span "button" at bounding box center [1006, 22] width 28 height 28
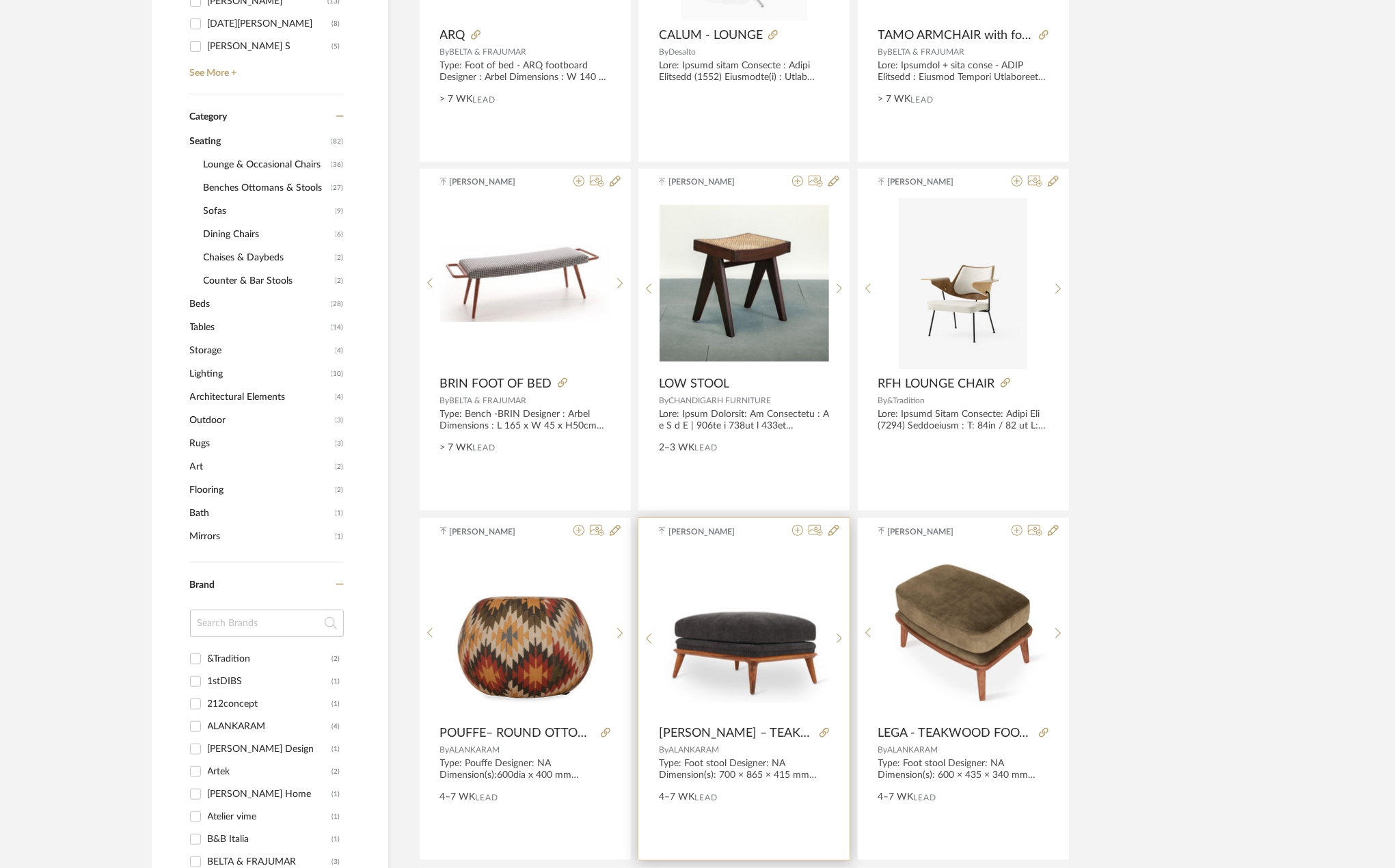
scroll to position [547, 0]
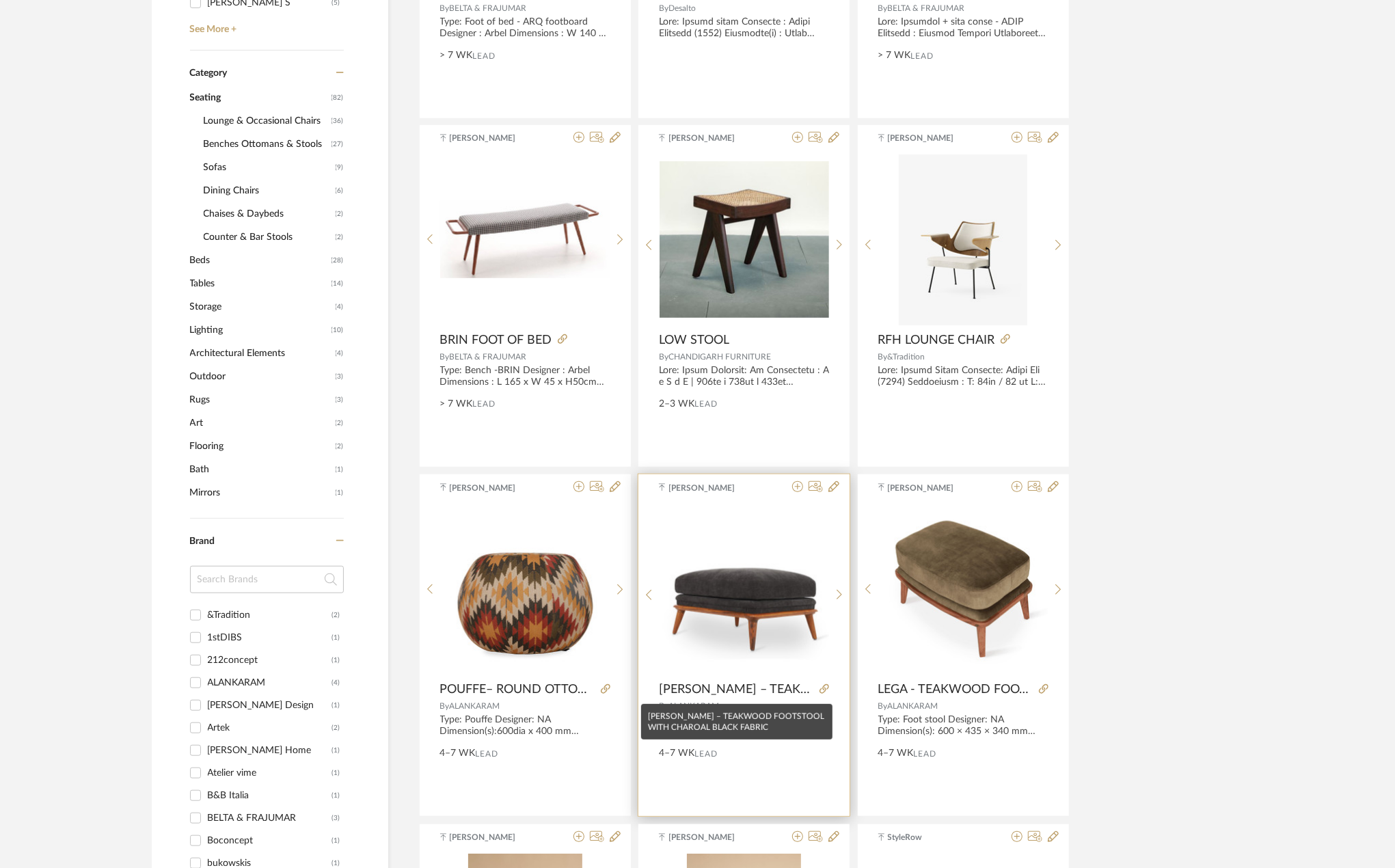
click at [767, 687] on span "[PERSON_NAME] – TEAKWOOD FOOTSTOOL WITH CHAROAL BLACK FABRIC" at bounding box center [736, 689] width 155 height 15
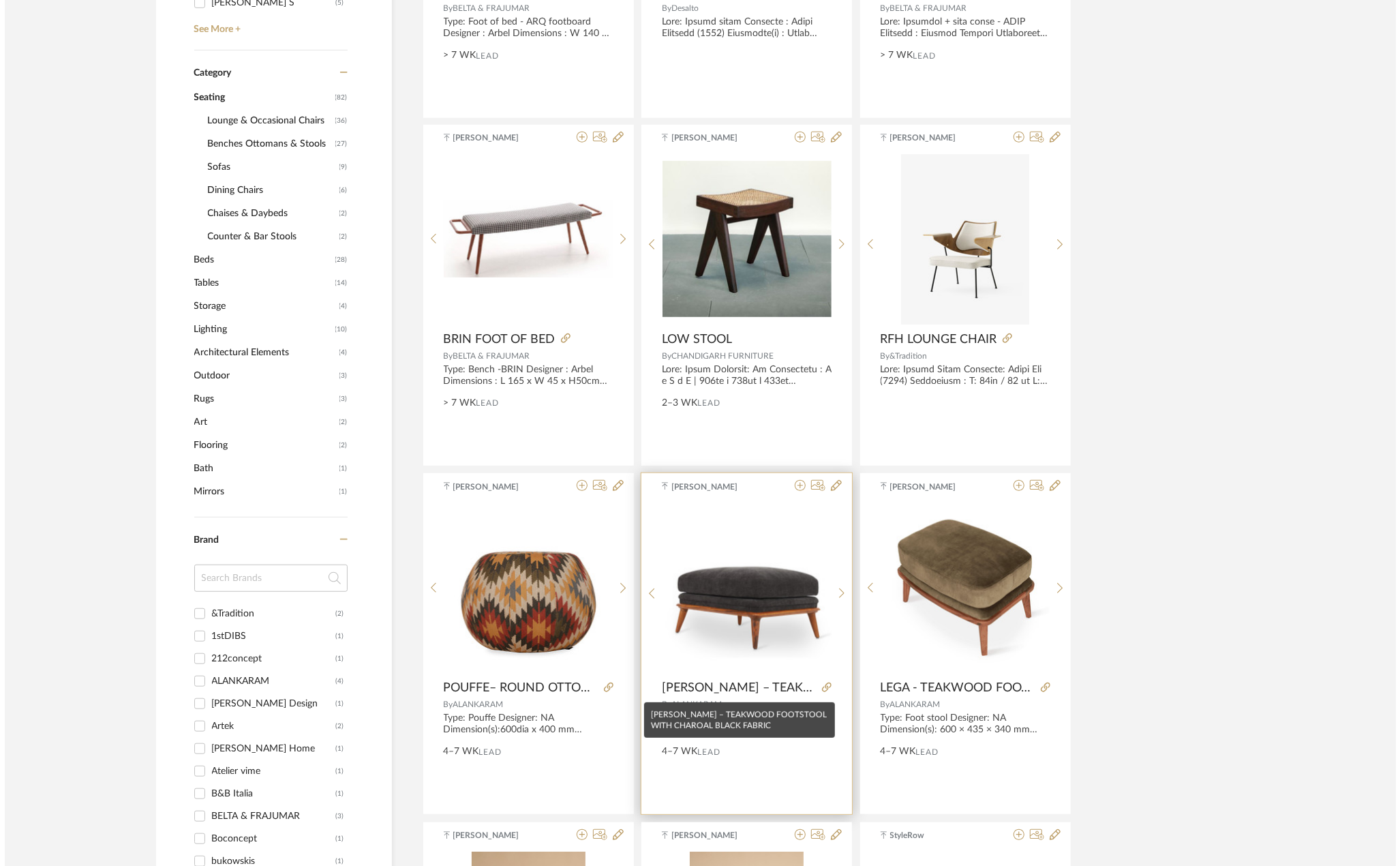
scroll to position [0, 0]
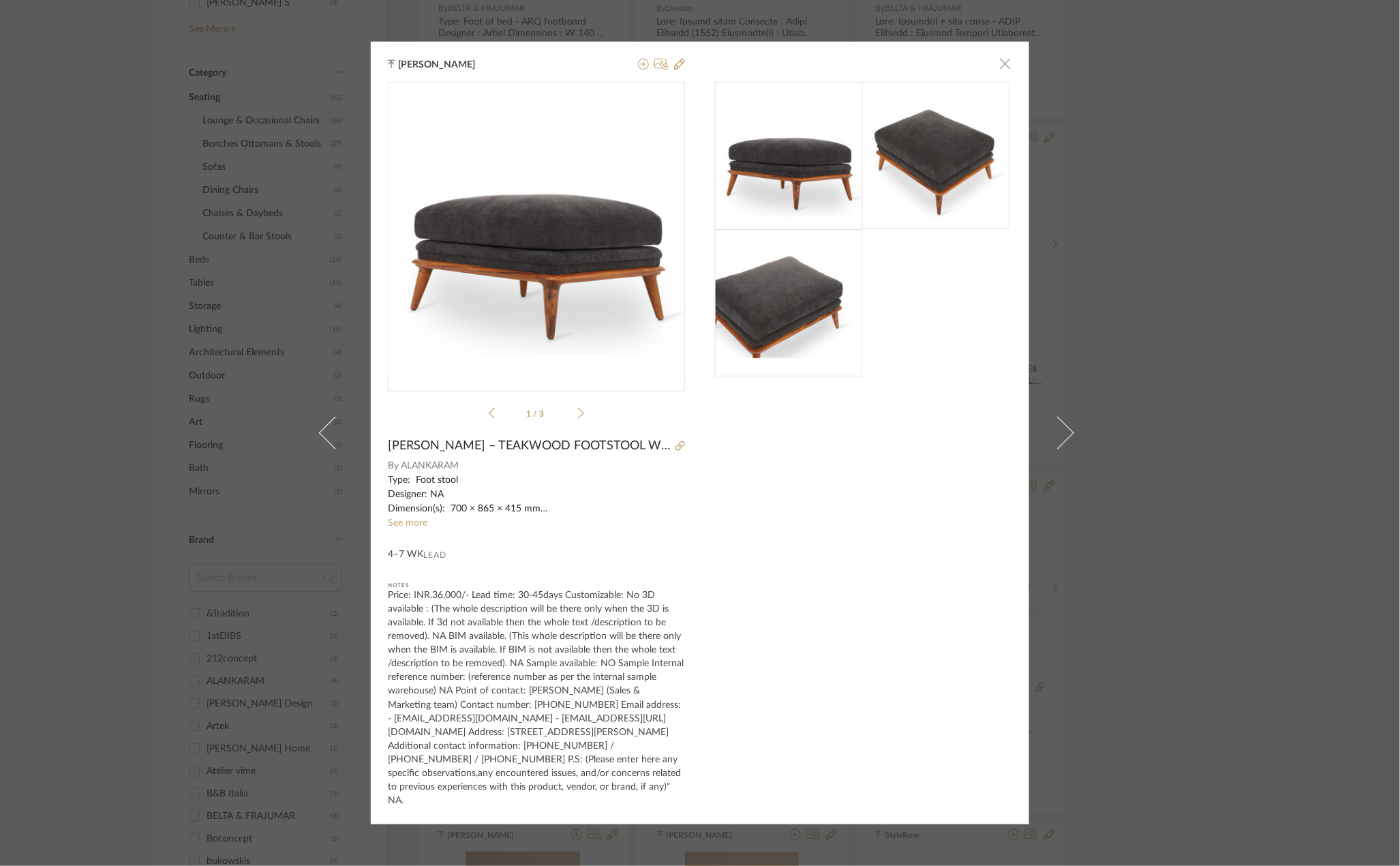
click at [1001, 67] on span "button" at bounding box center [1006, 64] width 28 height 28
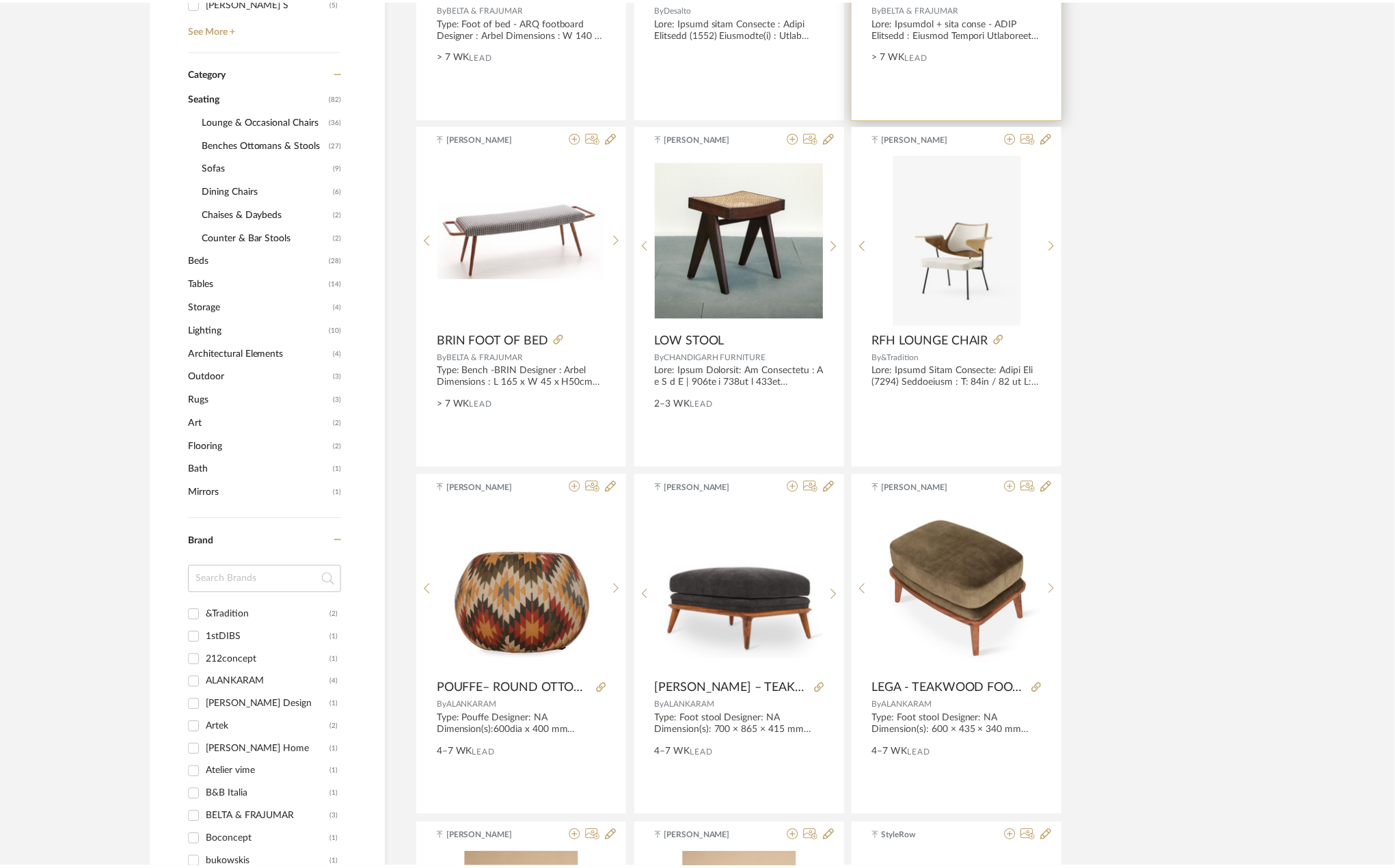
scroll to position [547, 0]
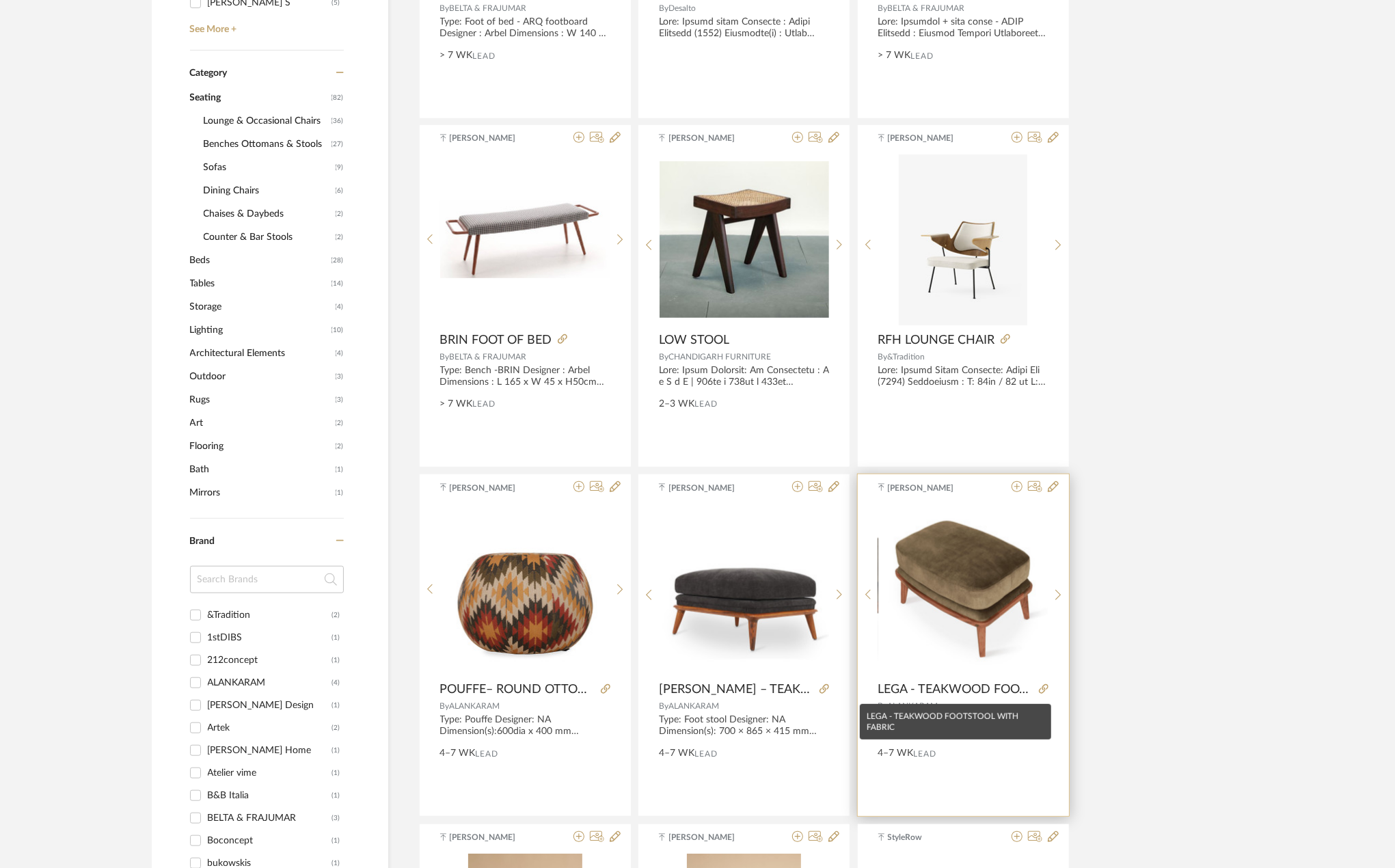
click at [944, 690] on span "LEGA - TEAKWOOD FOOTSTOOL WITH FABRIC" at bounding box center [956, 689] width 155 height 15
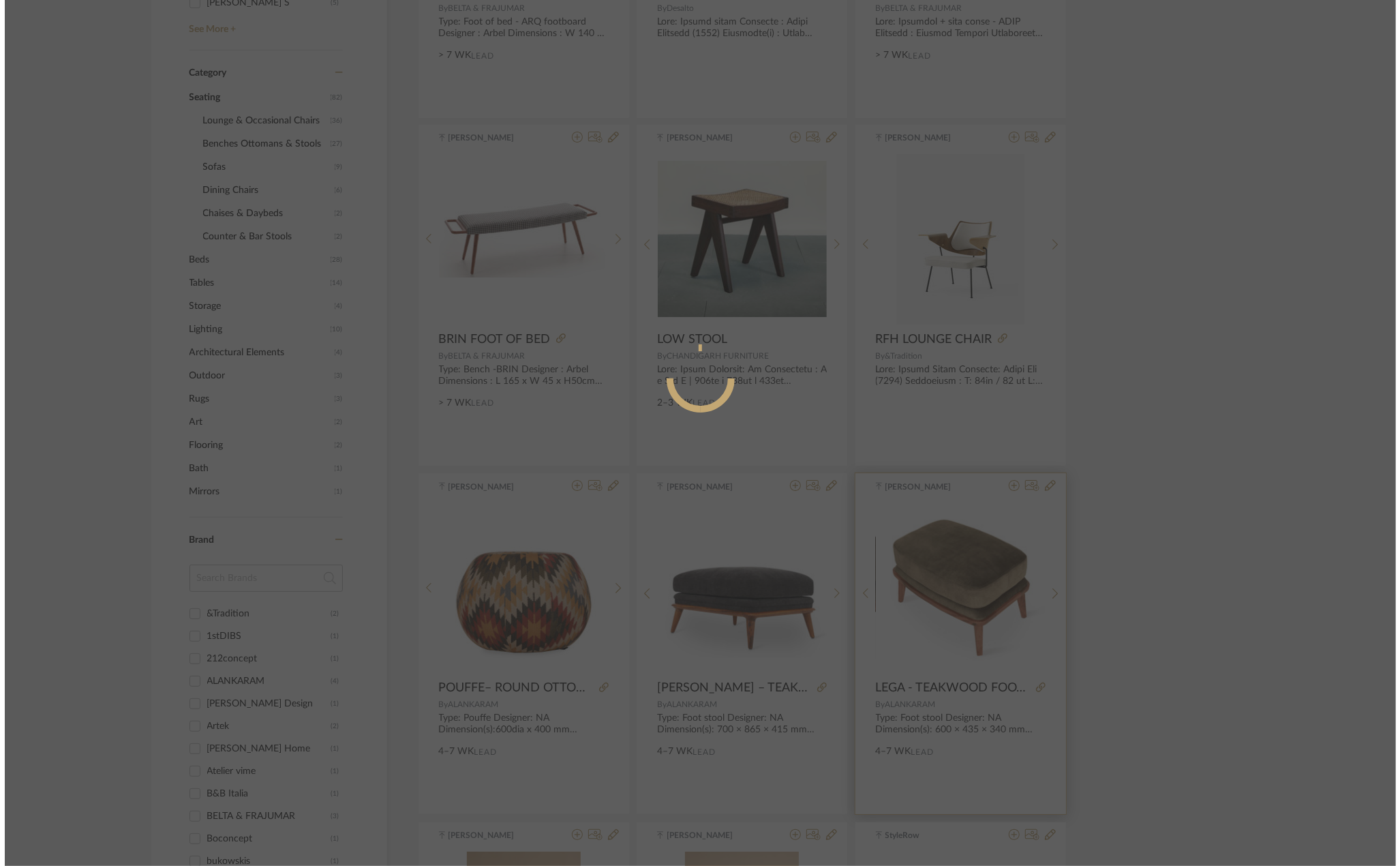
scroll to position [0, 0]
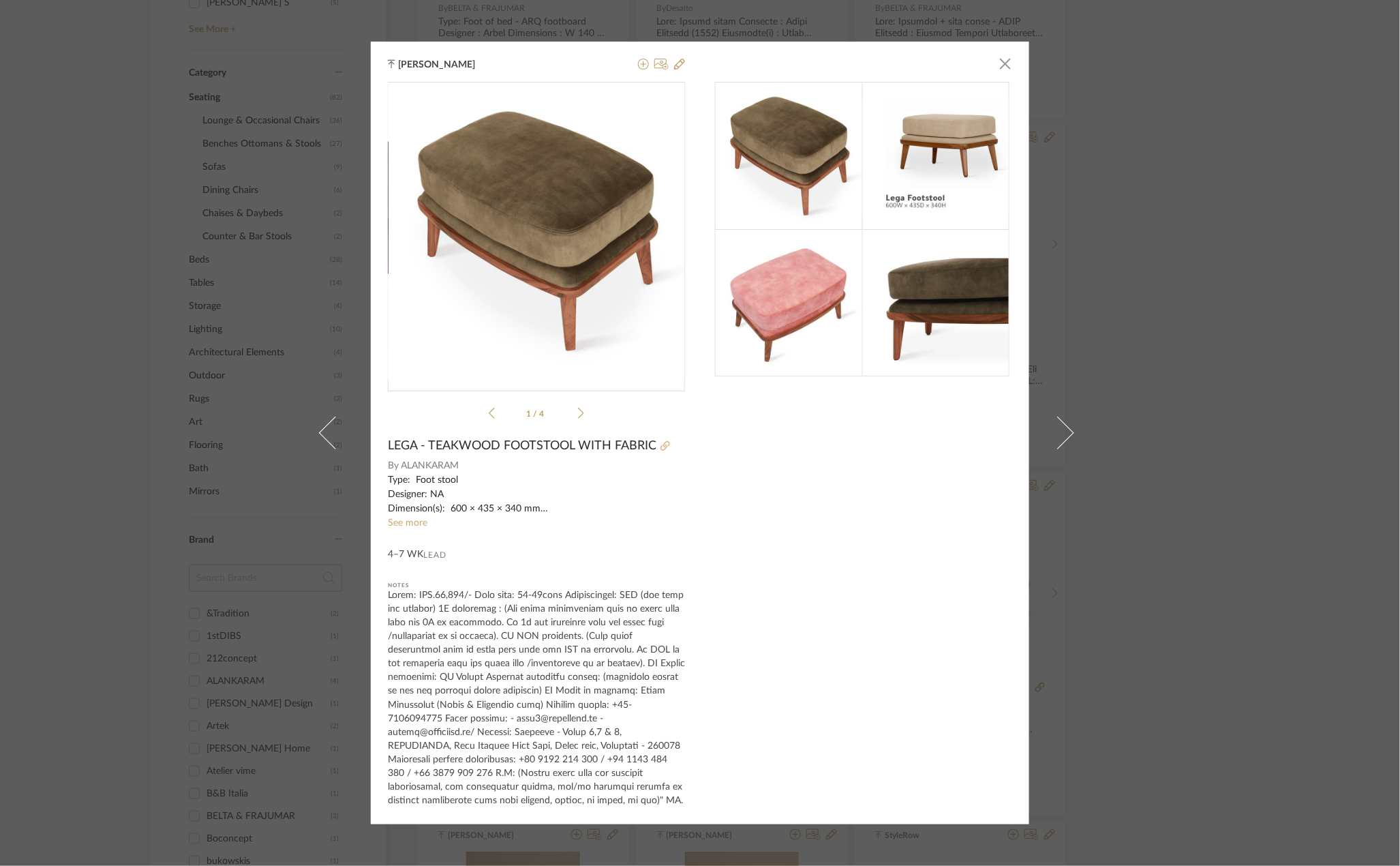
click at [661, 443] on icon at bounding box center [665, 445] width 10 height 10
click at [1002, 60] on span "button" at bounding box center [1006, 64] width 28 height 28
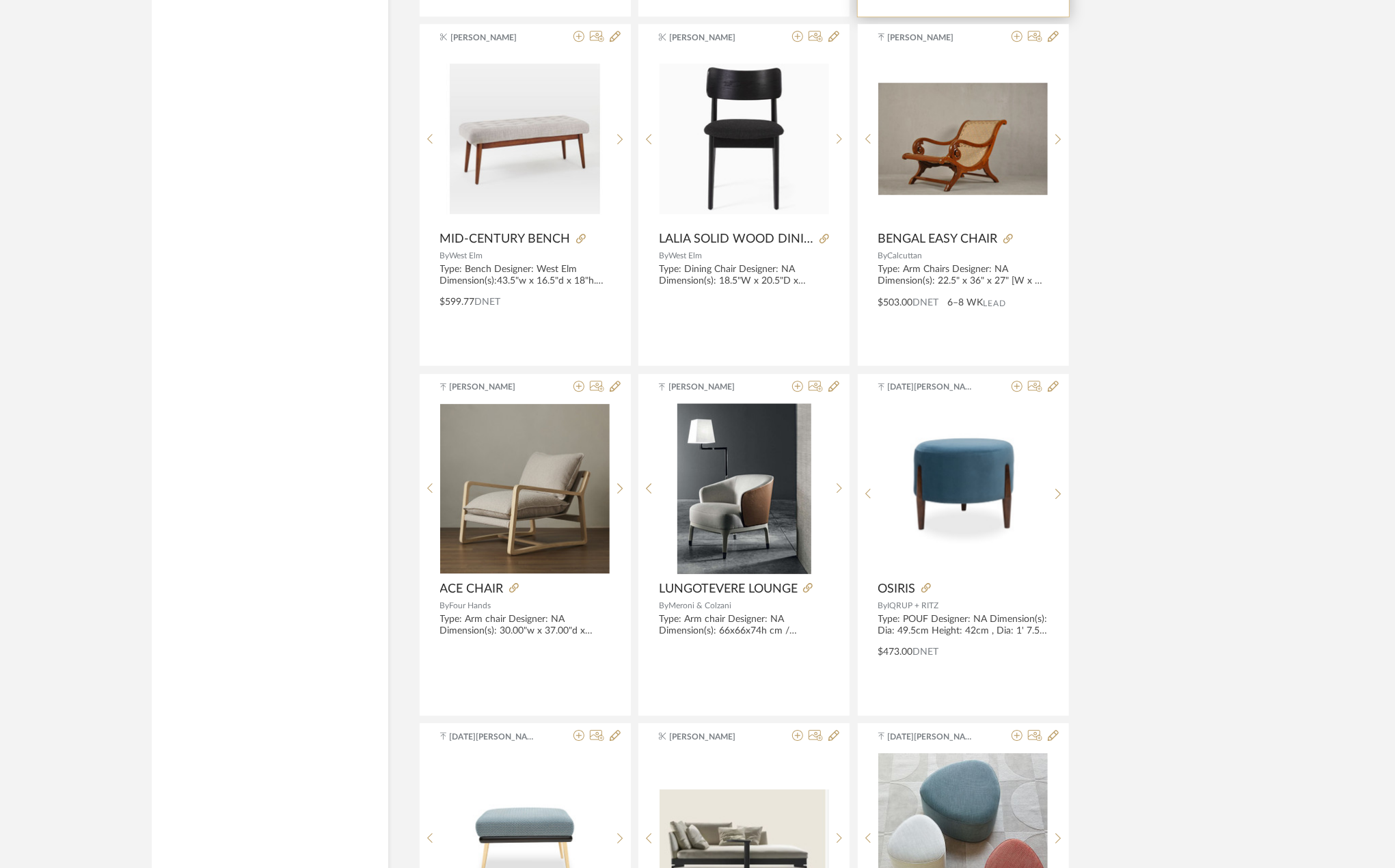
scroll to position [3098, 0]
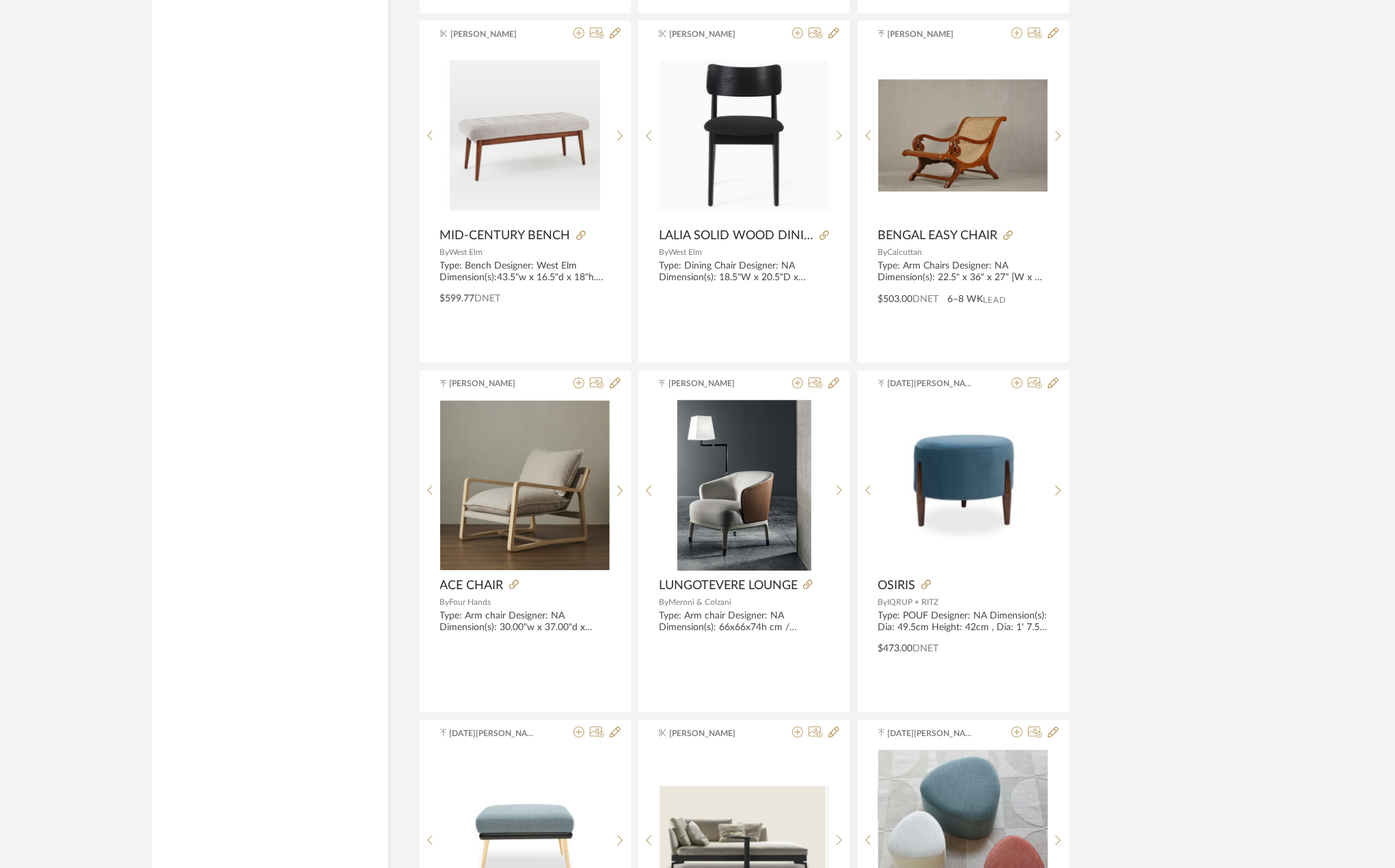
drag, startPoint x: 649, startPoint y: 861, endPoint x: 1187, endPoint y: 638, distance: 582.4
click at [898, 580] on div "[DATE][PERSON_NAME] By [PERSON_NAME] + RITZ Type: POUF Designer: NA Dimension(s…" at bounding box center [964, 541] width 211 height 341
click at [939, 512] on img "0" at bounding box center [964, 484] width 170 height 122
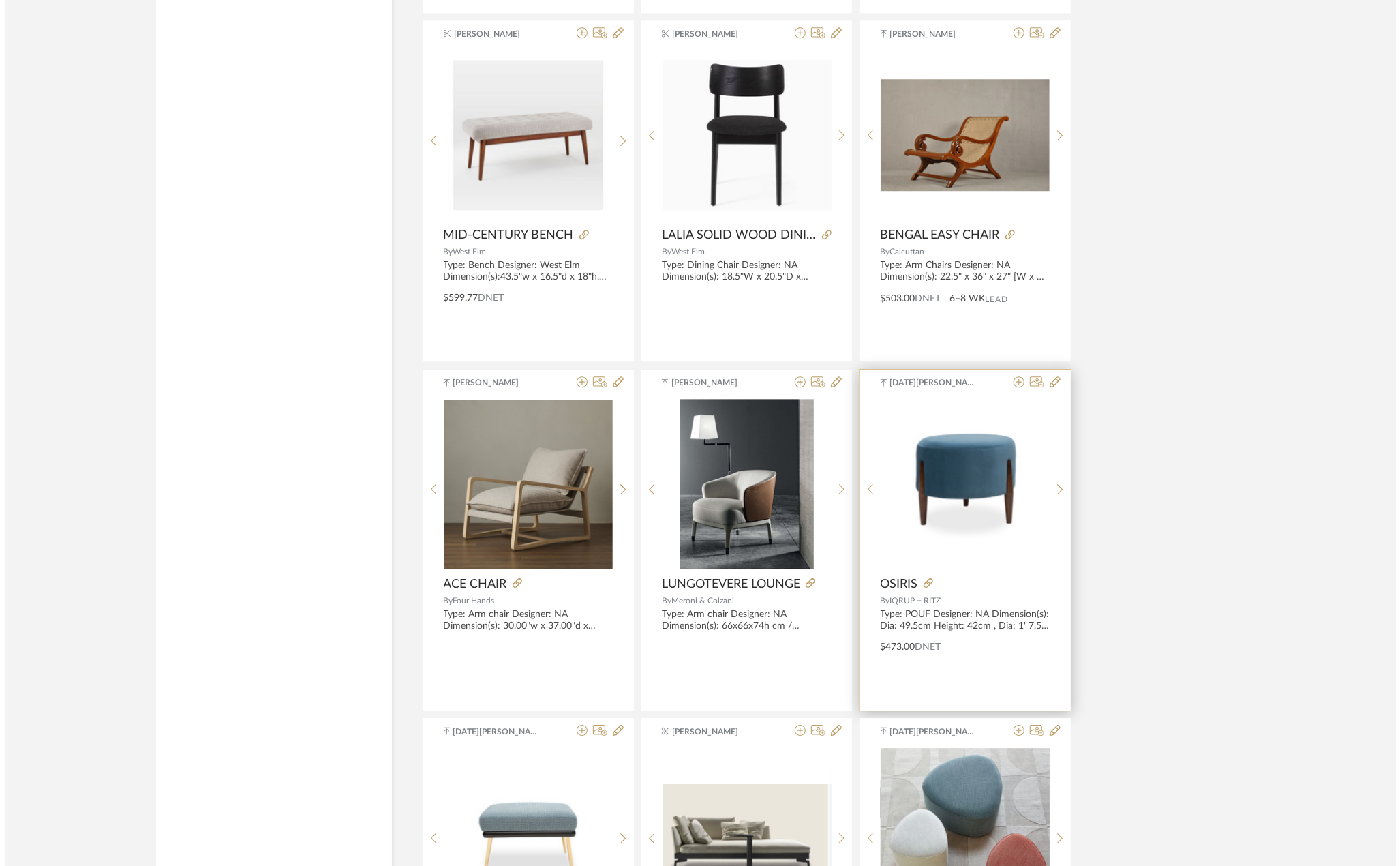
scroll to position [0, 0]
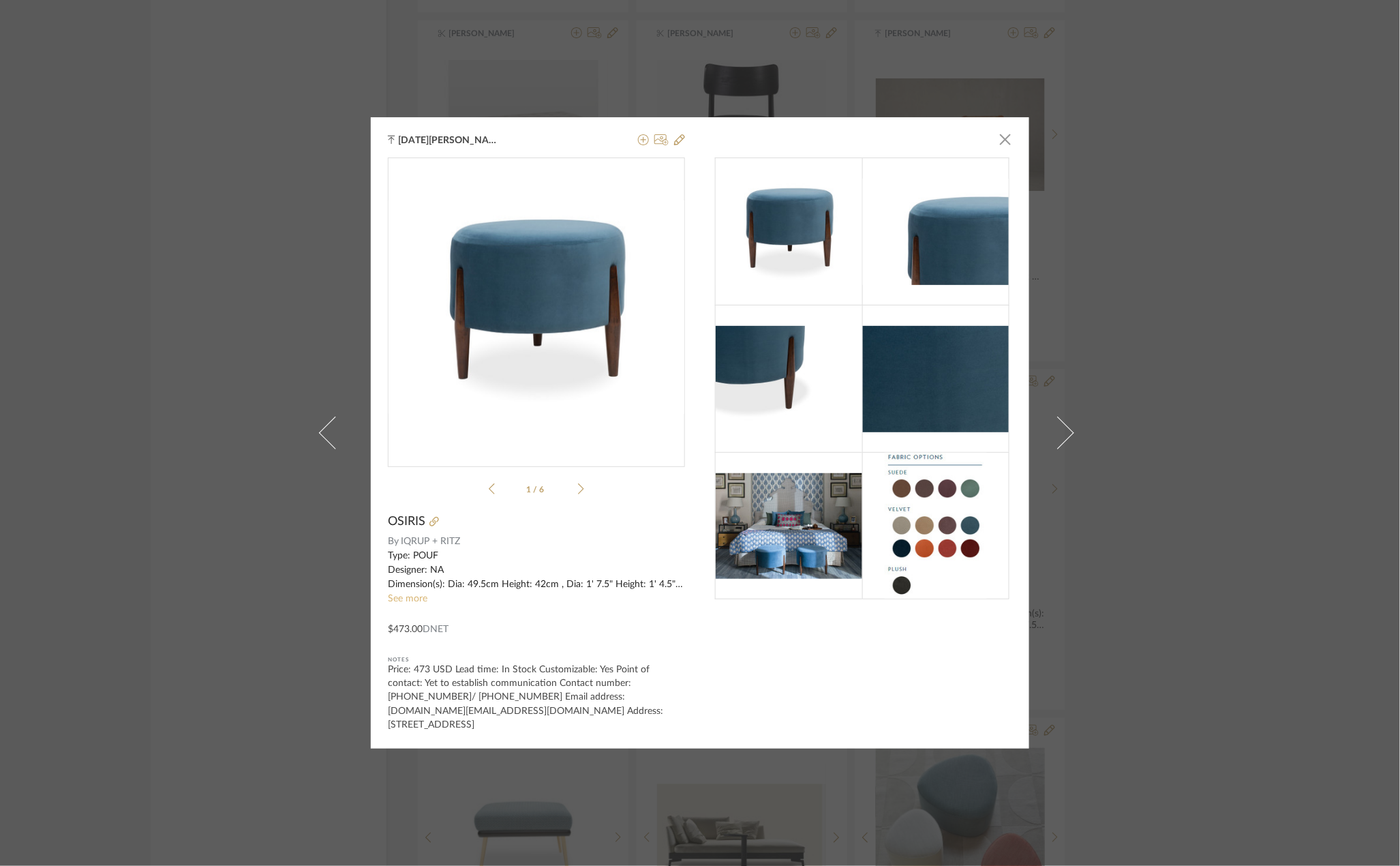
click at [405, 603] on link "See more" at bounding box center [408, 598] width 40 height 10
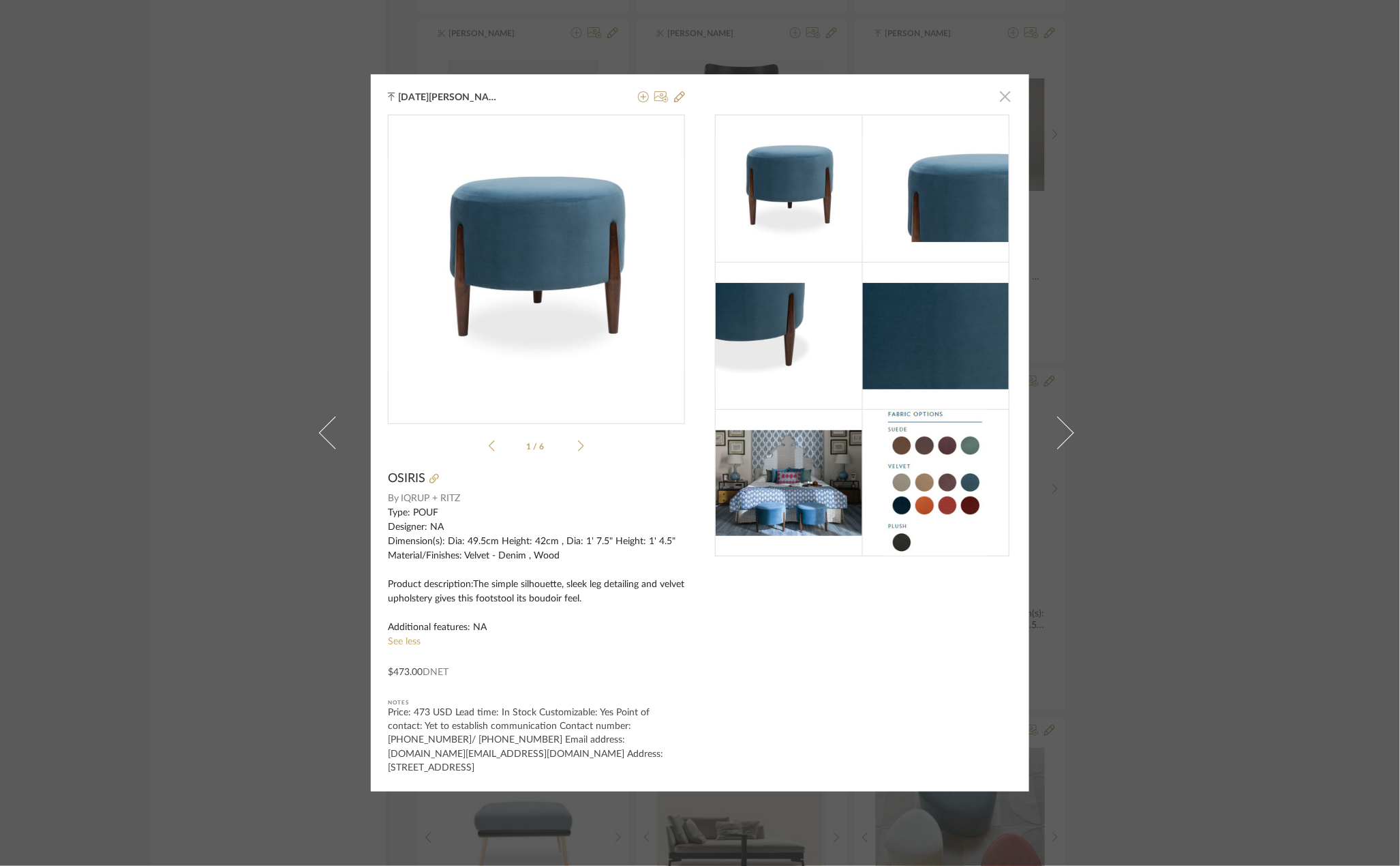
click at [1000, 108] on span "button" at bounding box center [1006, 96] width 28 height 28
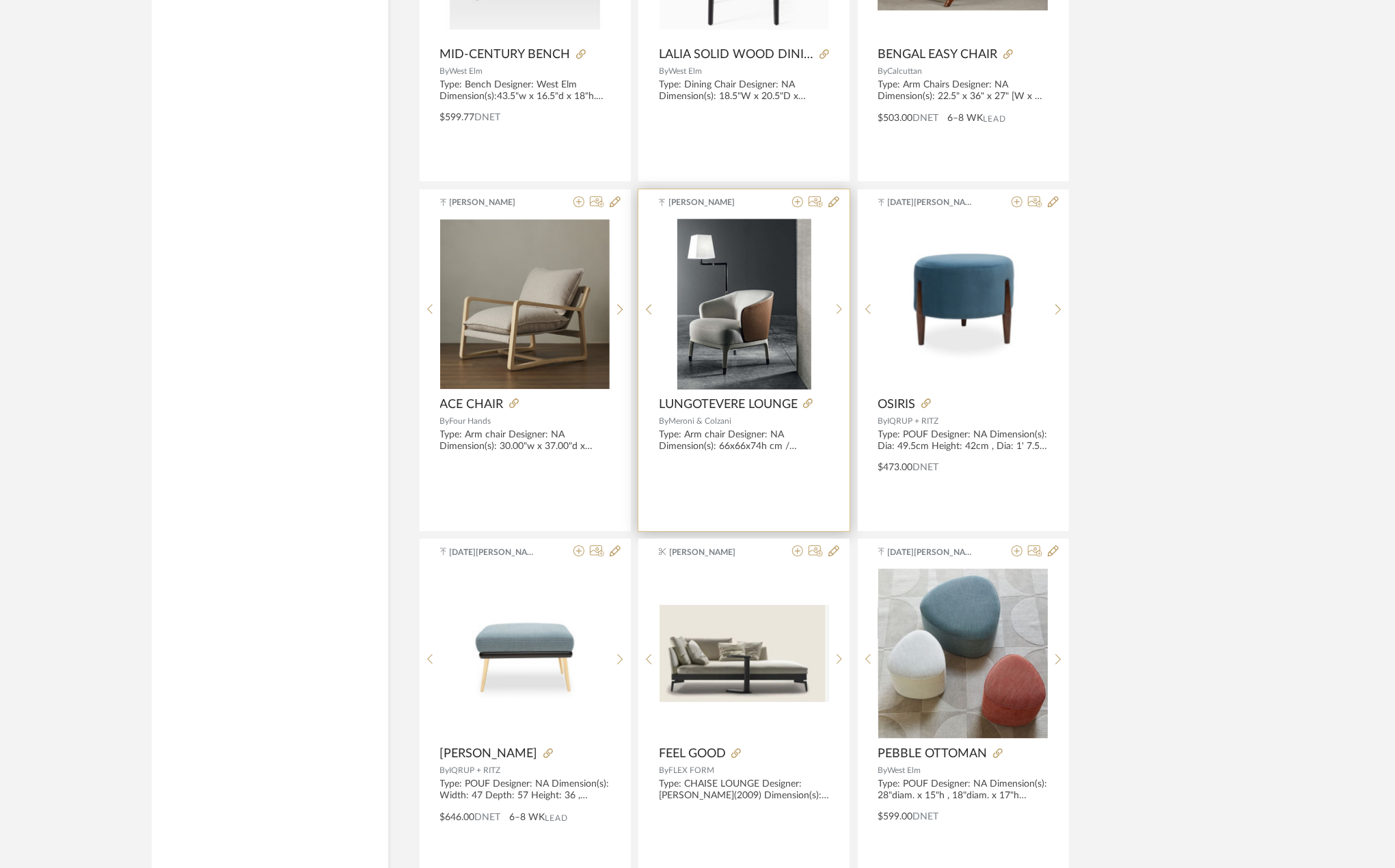
scroll to position [3281, 0]
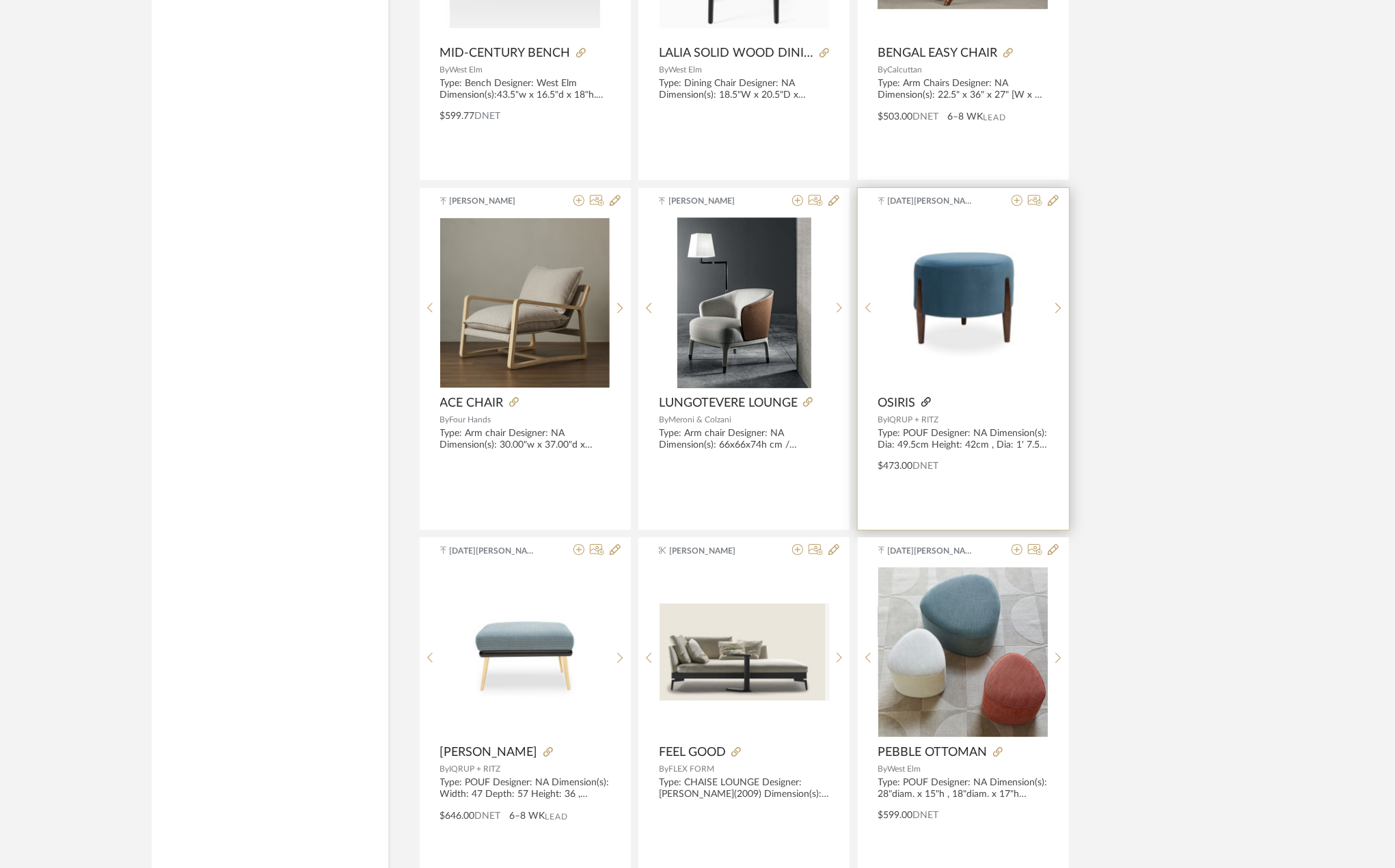
click at [930, 406] on icon at bounding box center [925, 401] width 10 height 10
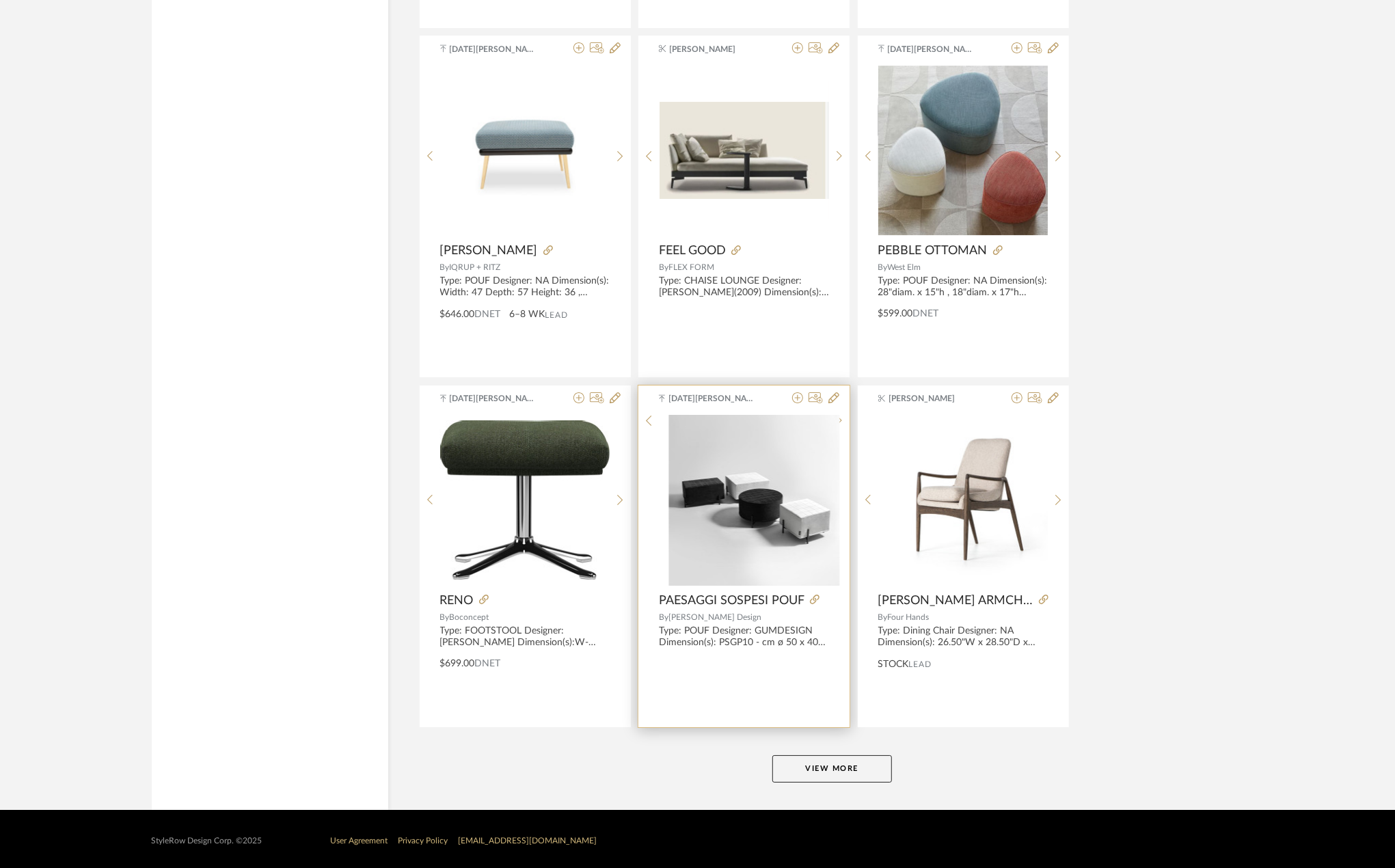
scroll to position [3792, 0]
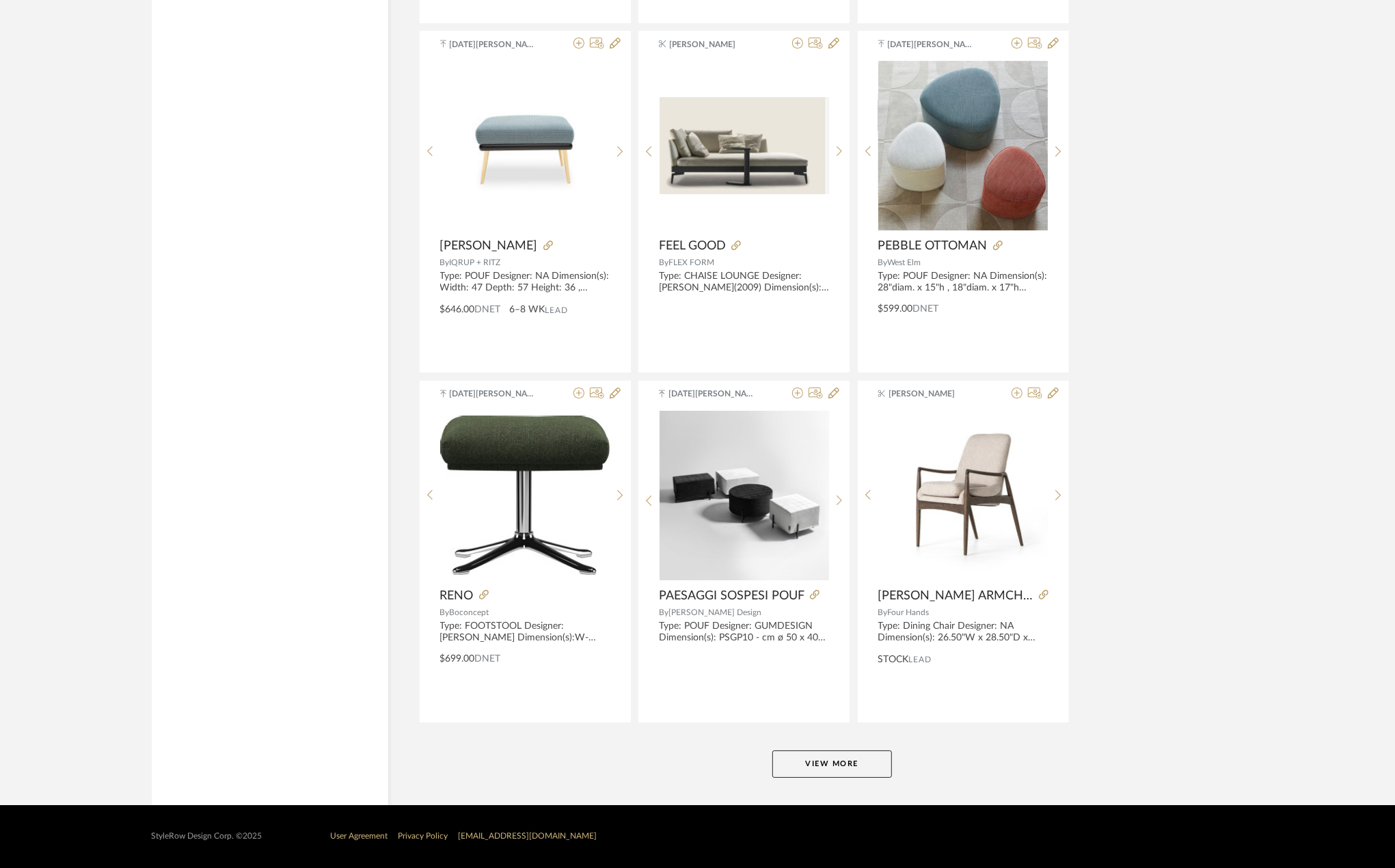
click at [821, 758] on button "View More" at bounding box center [832, 764] width 120 height 28
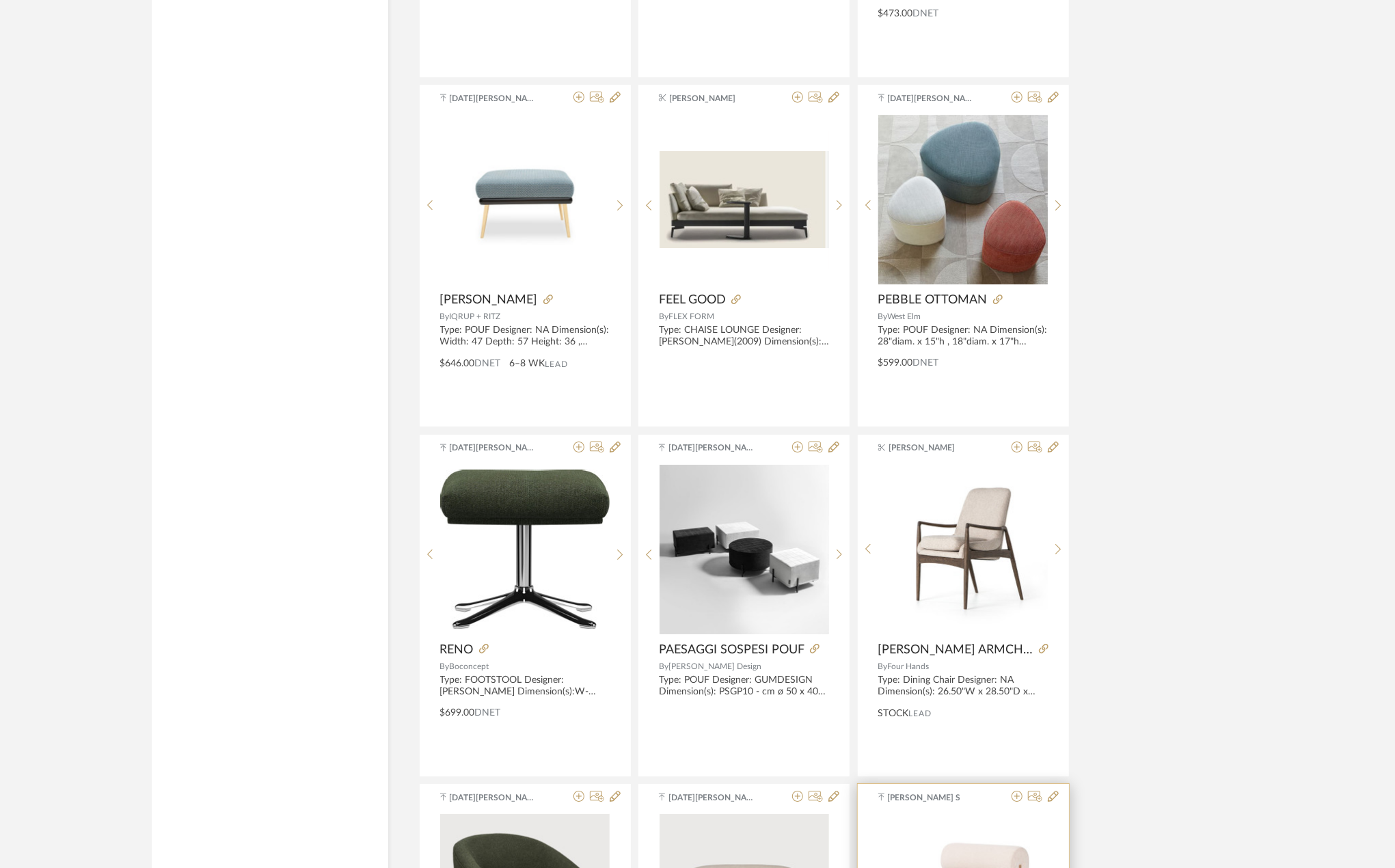
scroll to position [3700, 0]
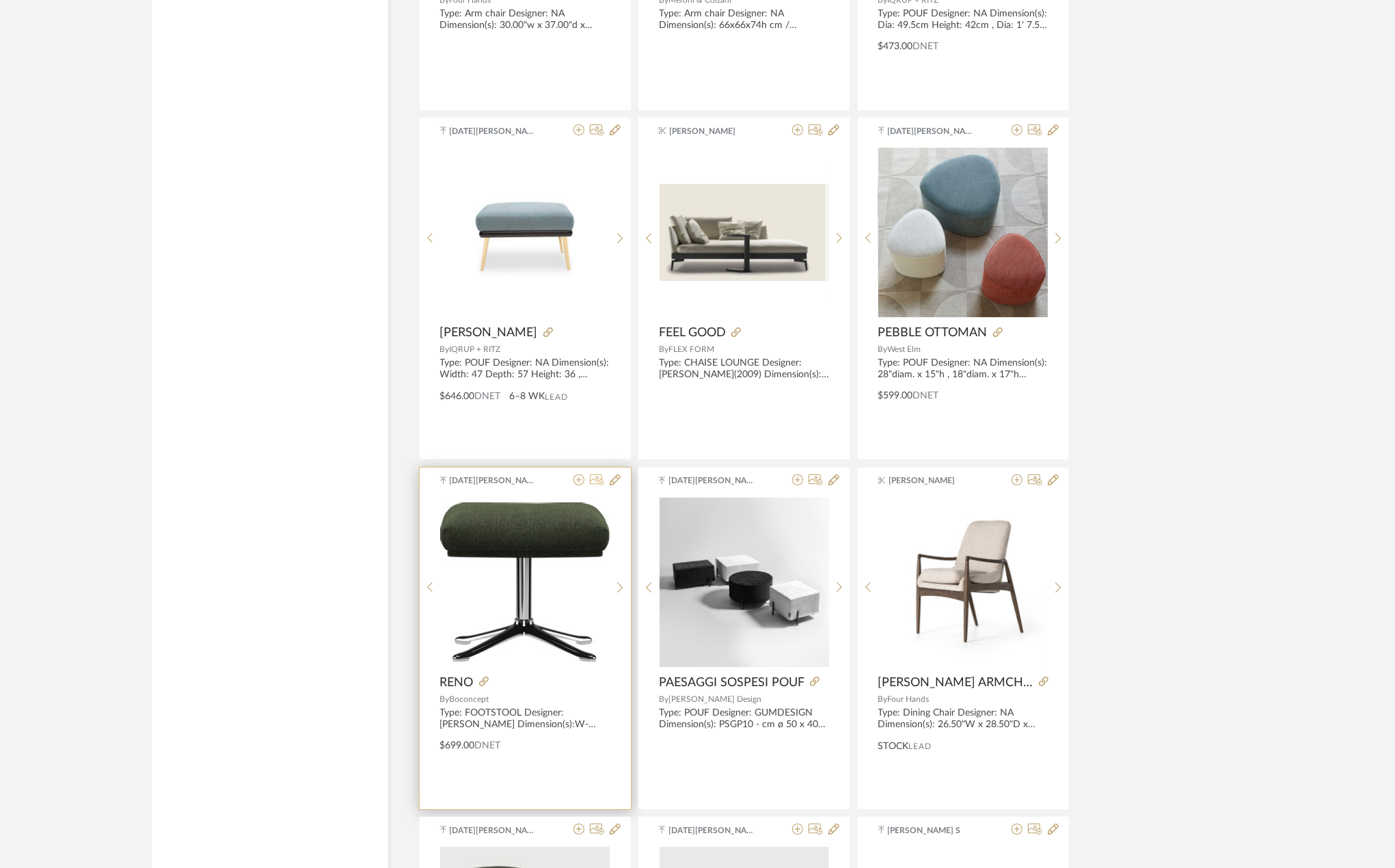
click at [594, 483] on icon at bounding box center [597, 480] width 15 height 11
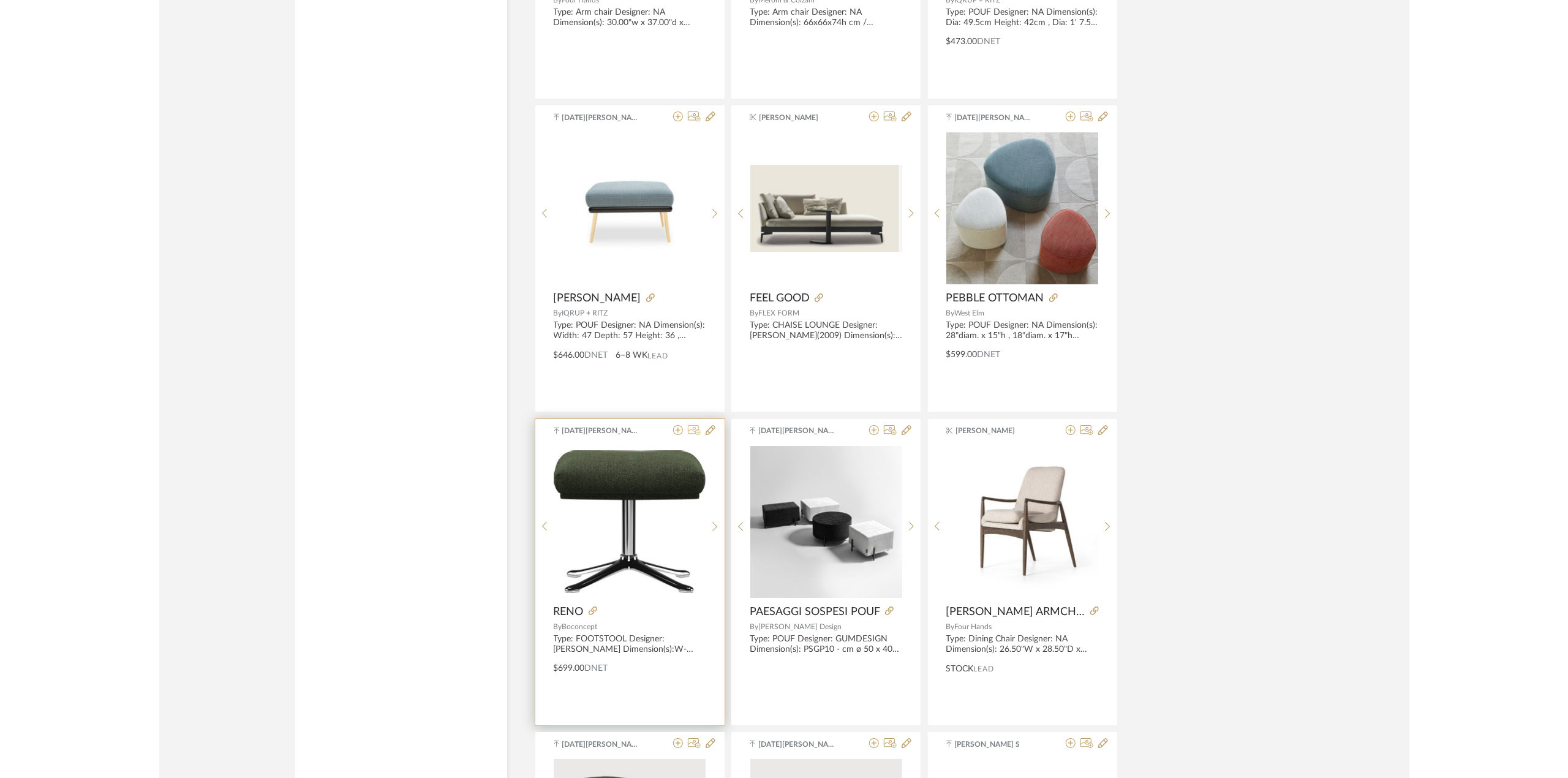
scroll to position [0, 0]
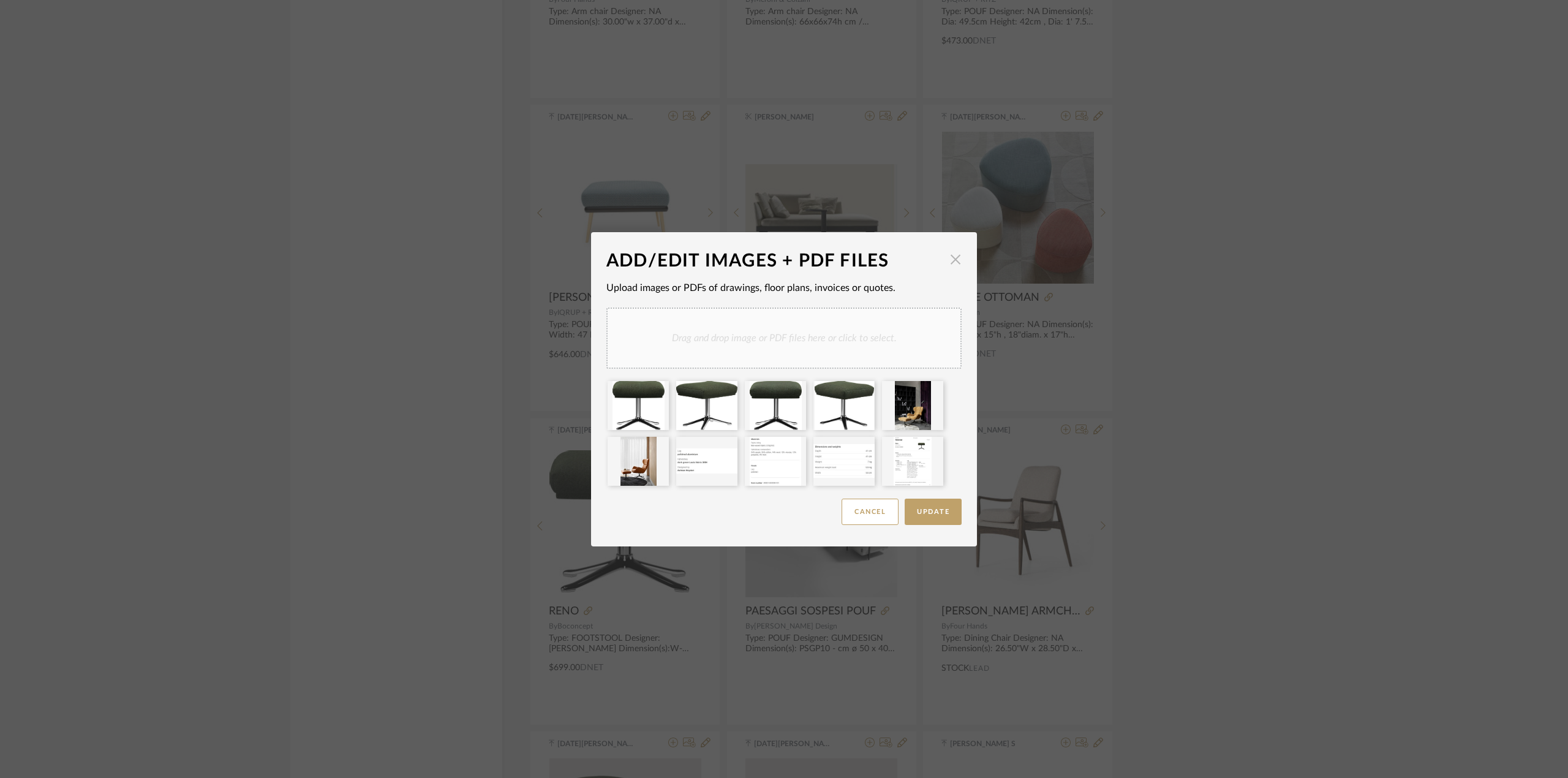
click at [956, 266] on span "button" at bounding box center [956, 260] width 25 height 25
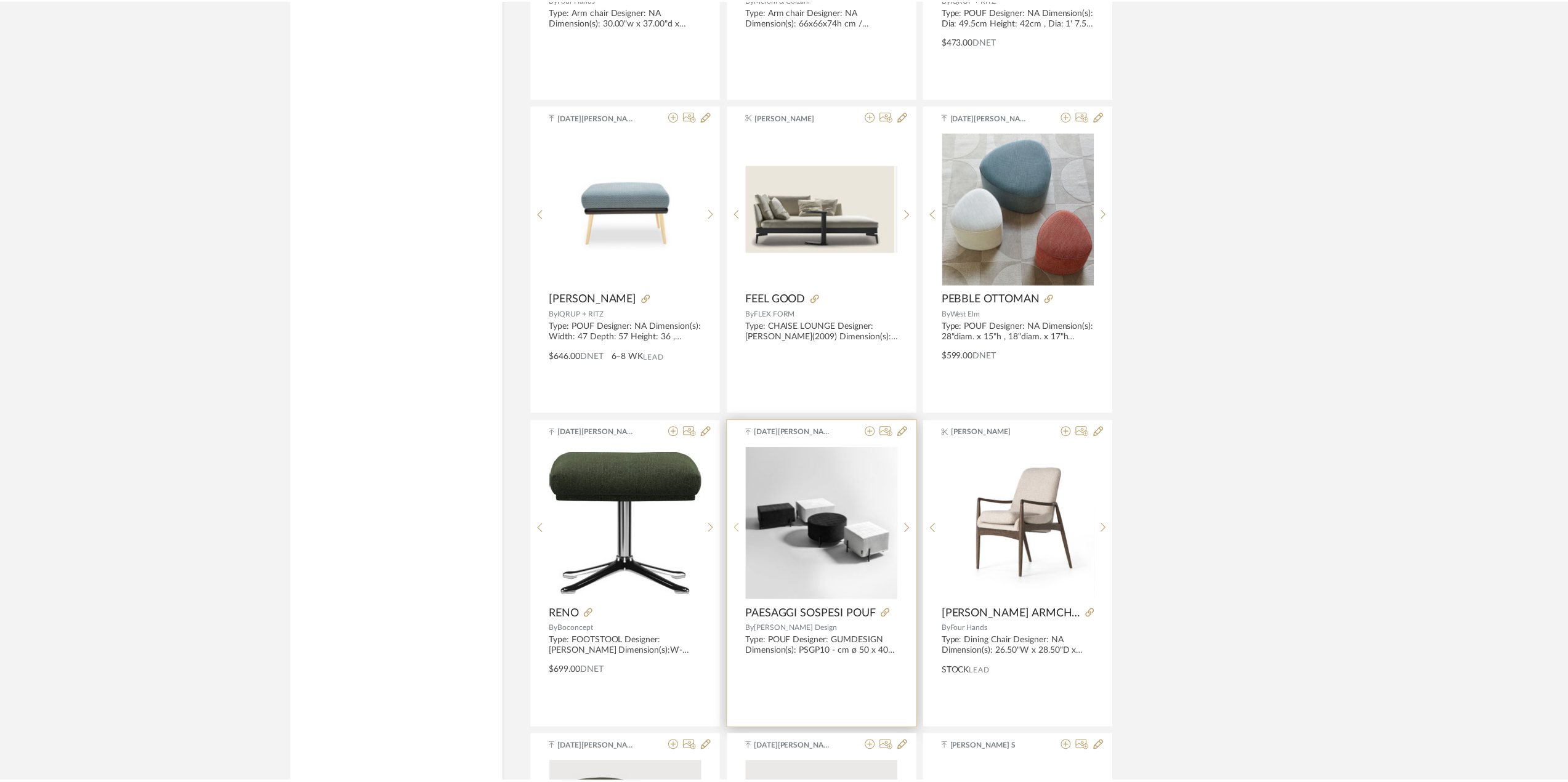
scroll to position [3333, 0]
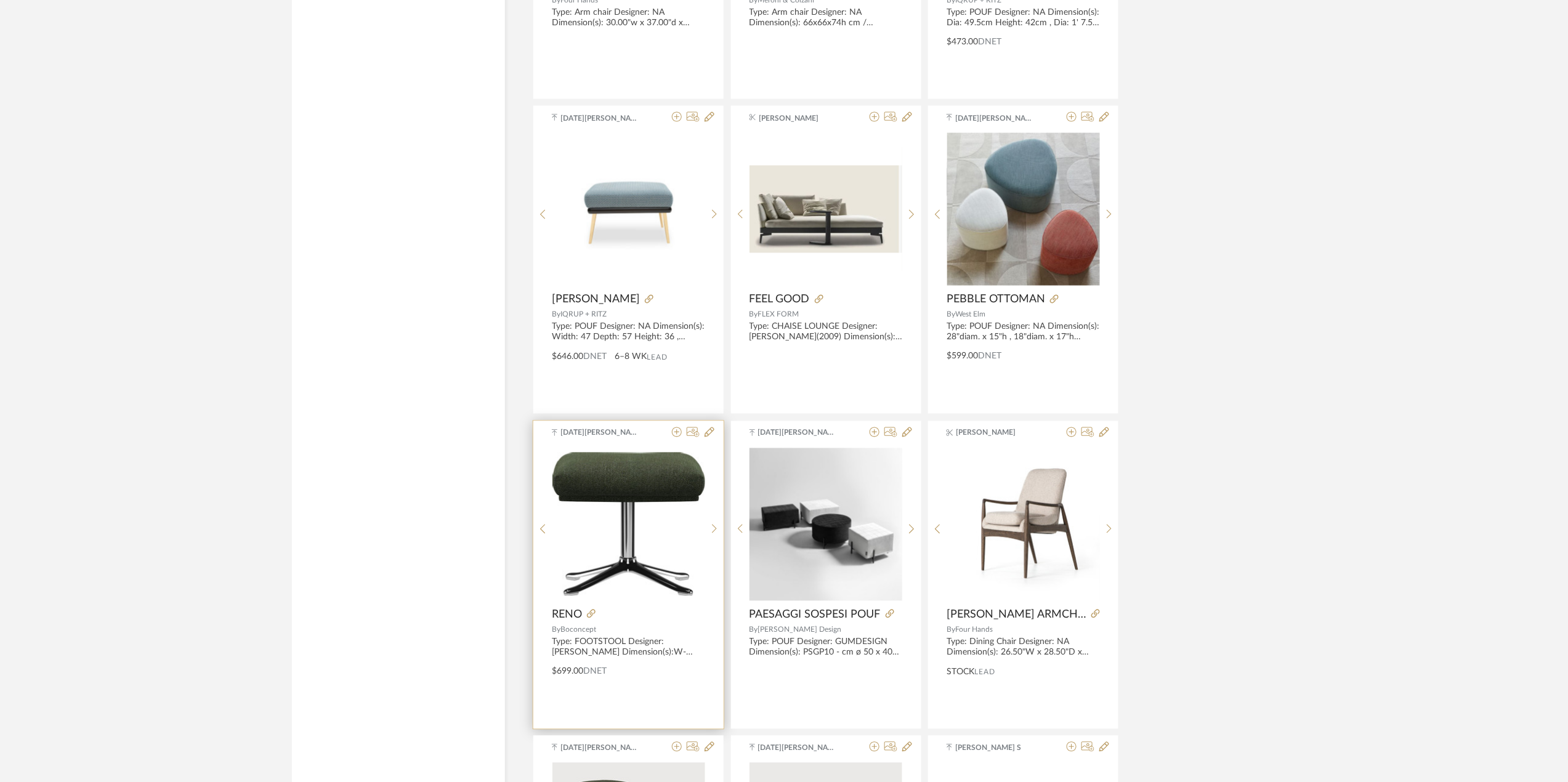
click at [638, 573] on img "0" at bounding box center [629, 524] width 153 height 143
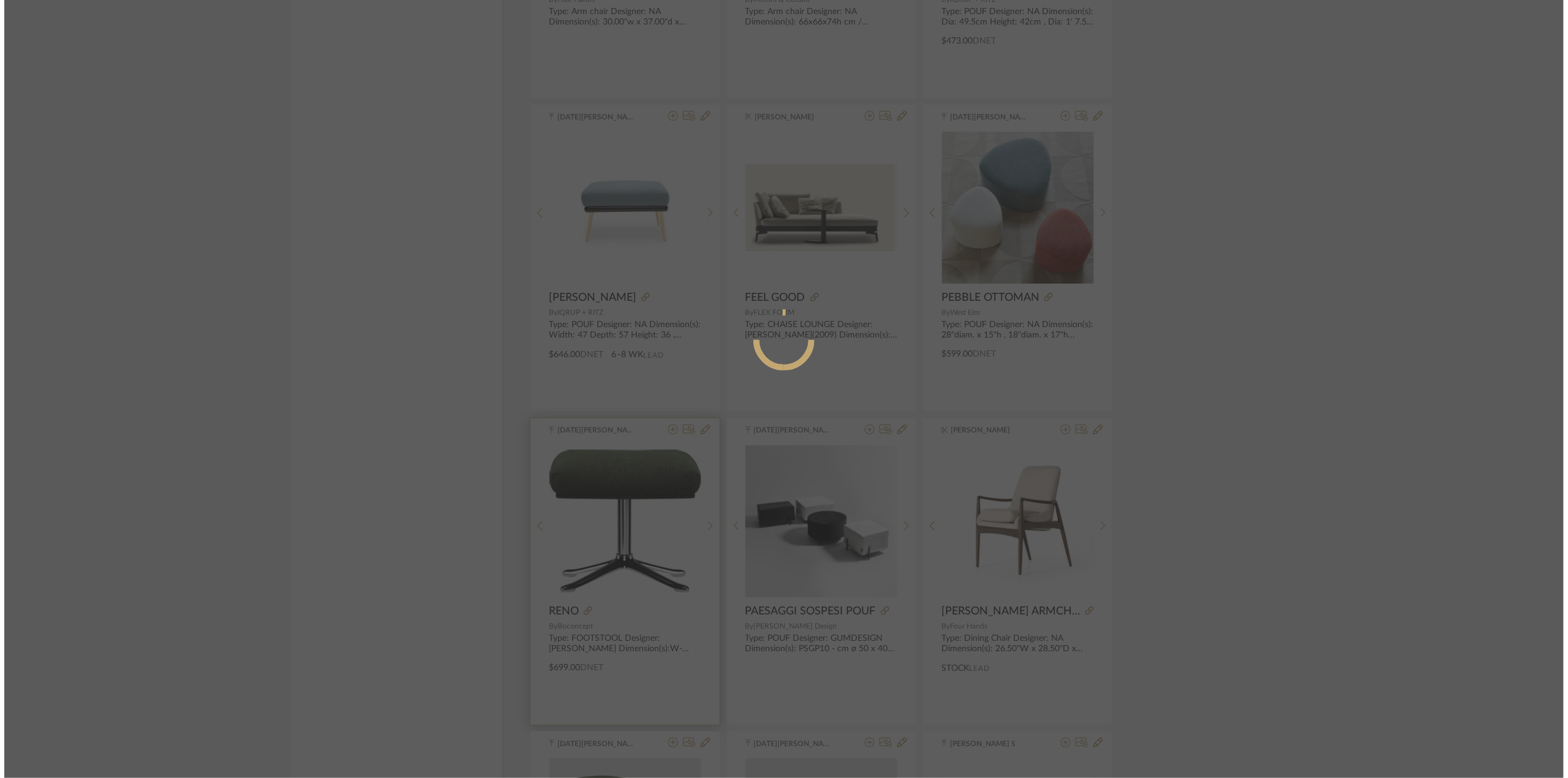
scroll to position [0, 0]
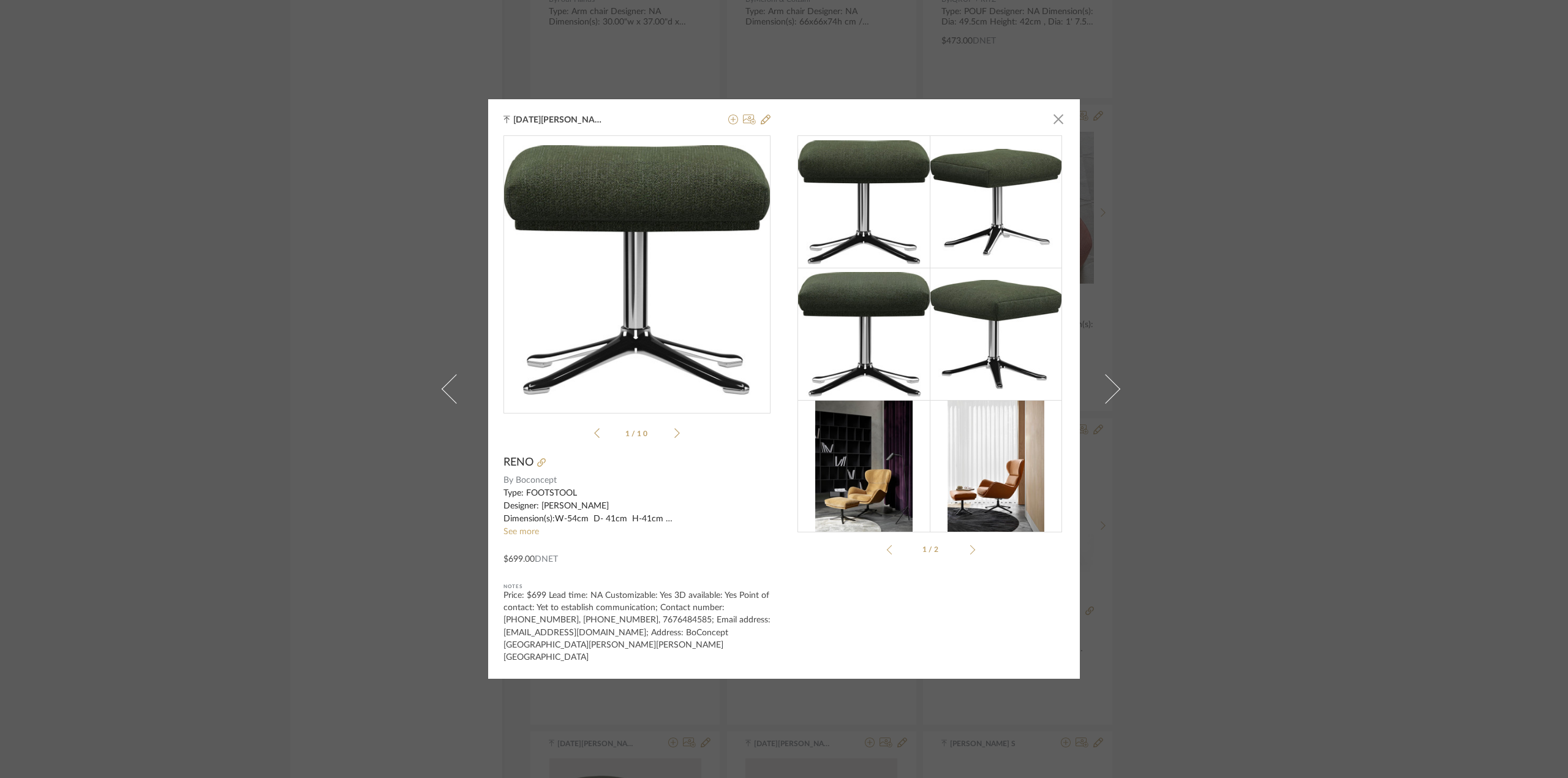
click at [1064, 118] on div "[DATE][PERSON_NAME] × Reno _ BoConcept.pdf Reno _ BoConcept.pdf 1 / 10 RENO By …" at bounding box center [784, 389] width 591 height 579
click at [1051, 123] on span "button" at bounding box center [1058, 119] width 25 height 25
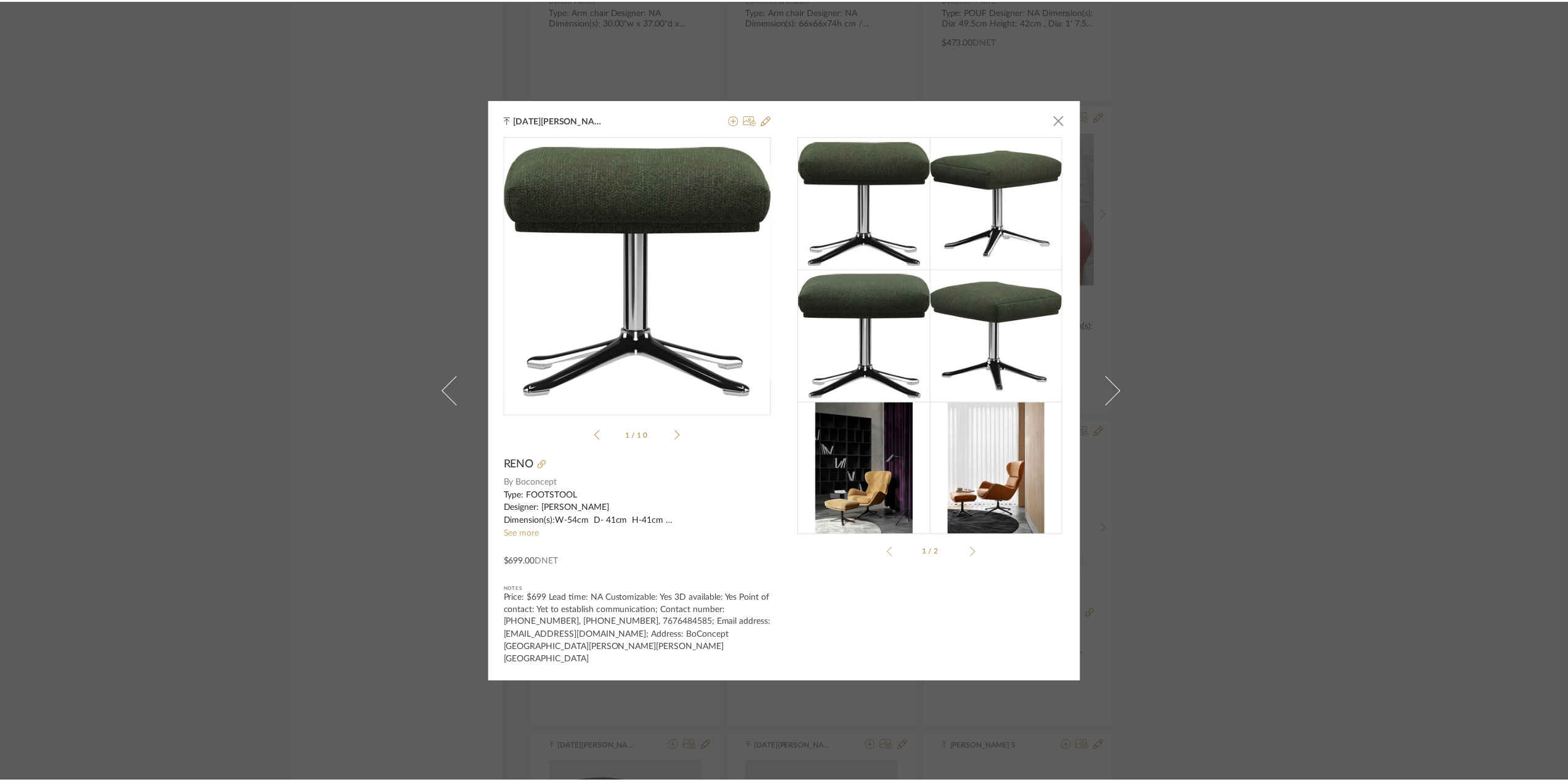
scroll to position [3333, 0]
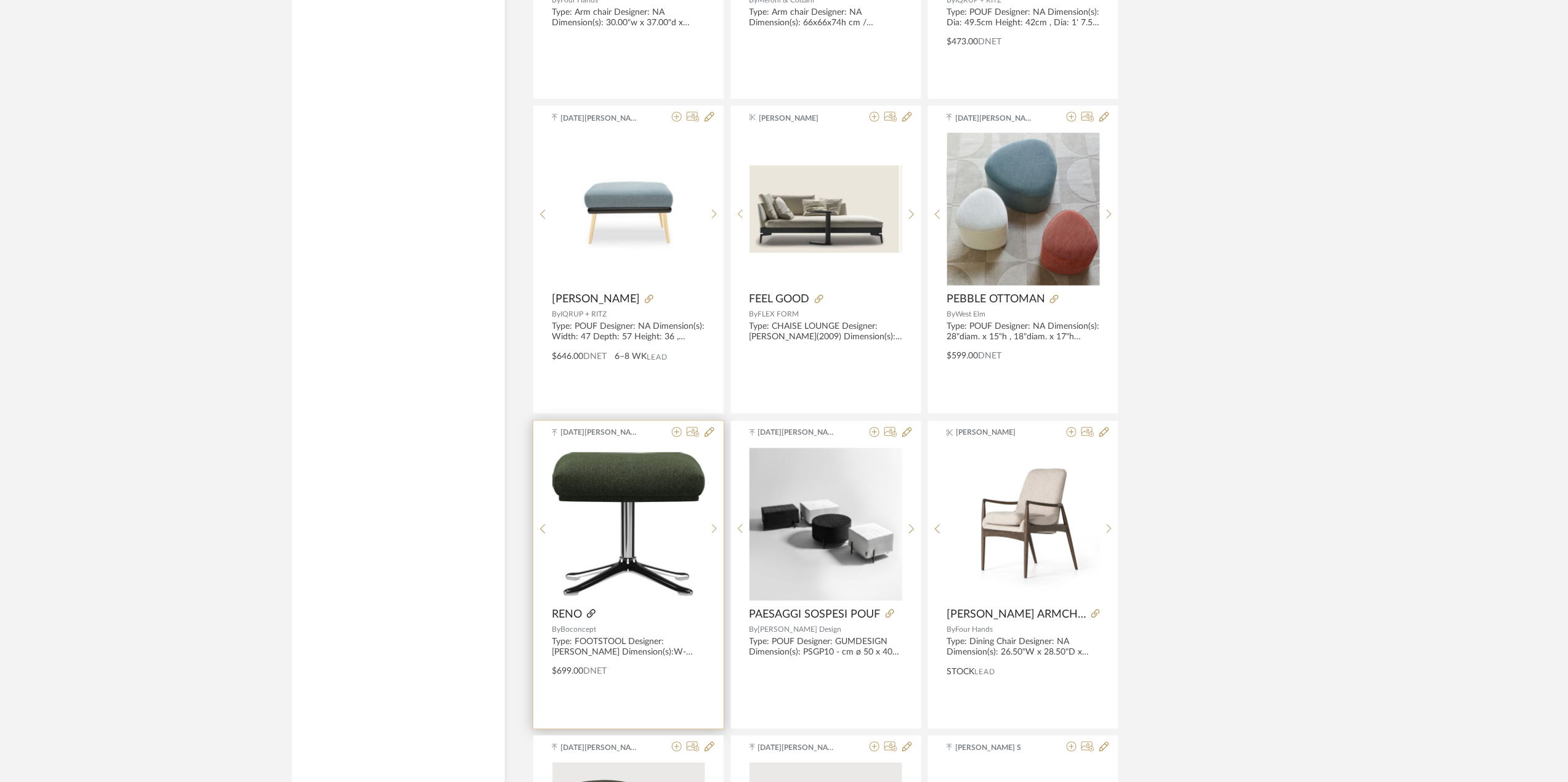
click at [589, 617] on icon at bounding box center [591, 613] width 9 height 9
